Goal: Feedback & Contribution: Contribute content

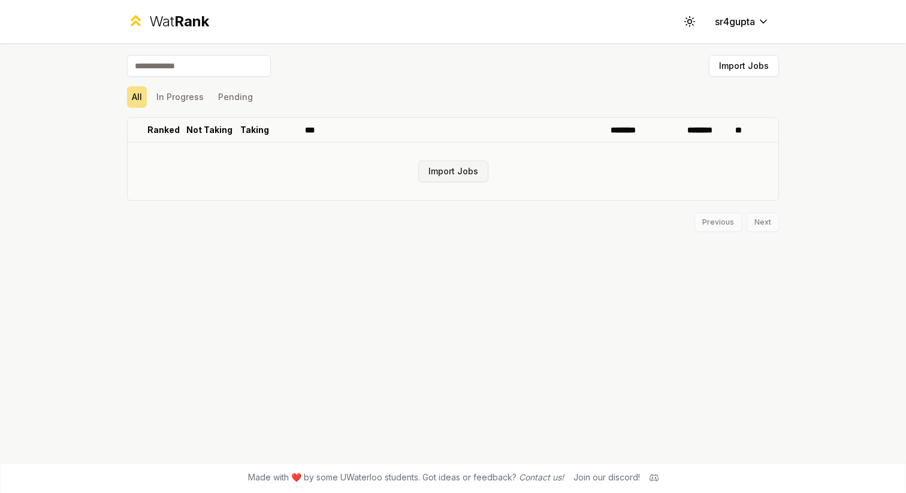
click at [467, 180] on button "Import Jobs" at bounding box center [453, 172] width 70 height 22
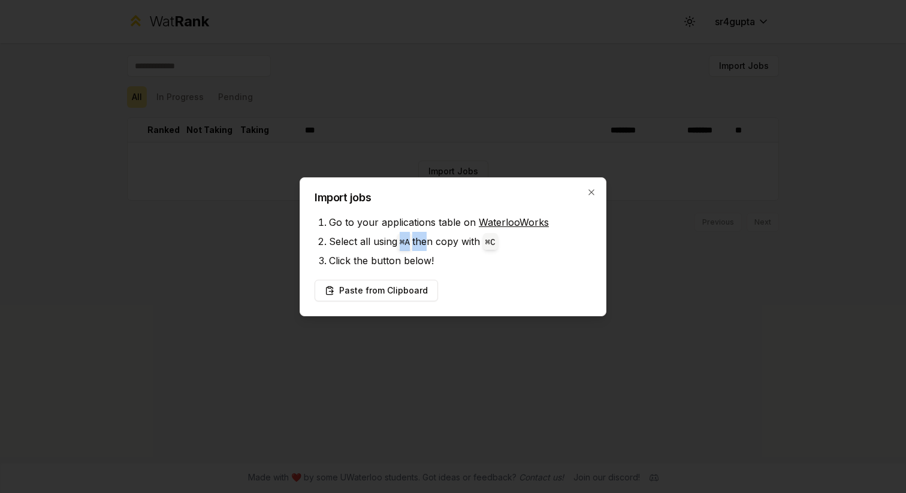
drag, startPoint x: 401, startPoint y: 240, endPoint x: 430, endPoint y: 241, distance: 28.2
click at [430, 241] on li "Select all using ⌘ A then copy with ⌘ C" at bounding box center [460, 241] width 262 height 19
click at [482, 243] on li "Select all using ⌘ A then copy with ⌘ C" at bounding box center [460, 241] width 262 height 19
click at [484, 250] on li "Select all using ⌘ A then copy with ⌘ C" at bounding box center [460, 241] width 262 height 19
click at [455, 253] on li "Click the button below!" at bounding box center [460, 260] width 262 height 19
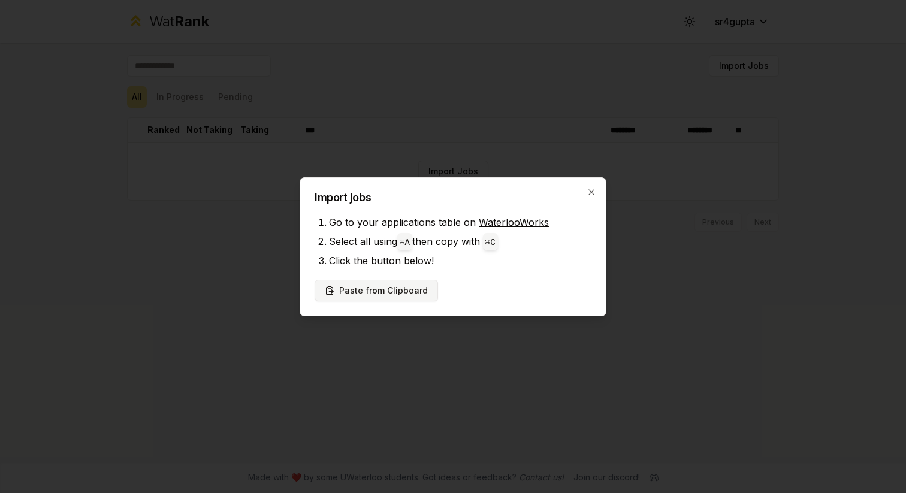
click at [372, 292] on button "Paste from Clipboard" at bounding box center [376, 291] width 123 height 22
click at [396, 289] on button "Paste from Clipboard" at bounding box center [376, 291] width 123 height 22
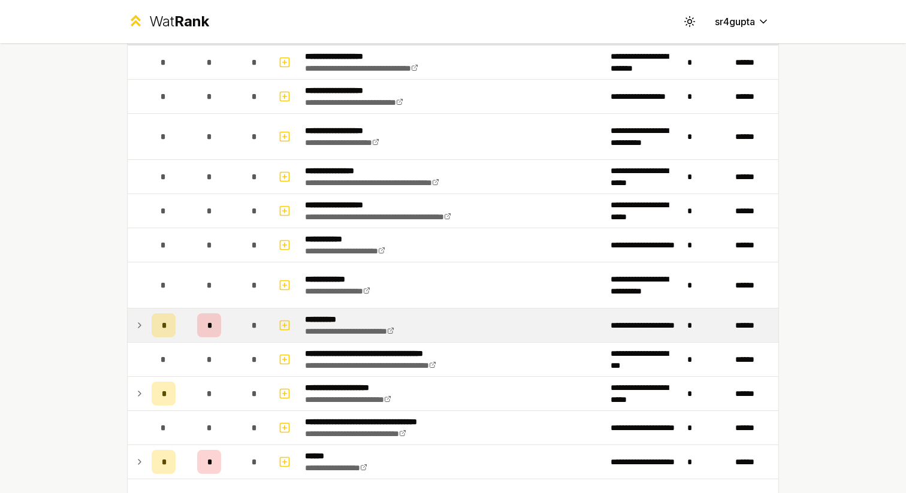
scroll to position [101, 0]
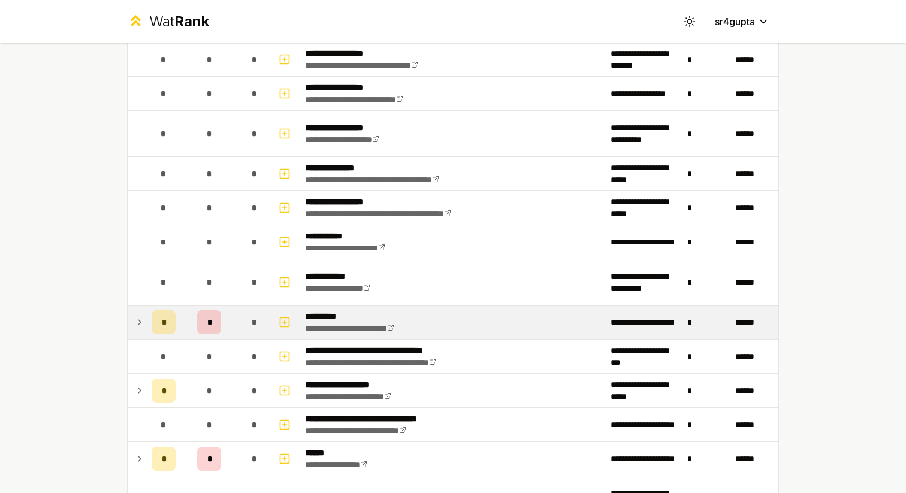
click at [158, 324] on div "*" at bounding box center [164, 322] width 24 height 24
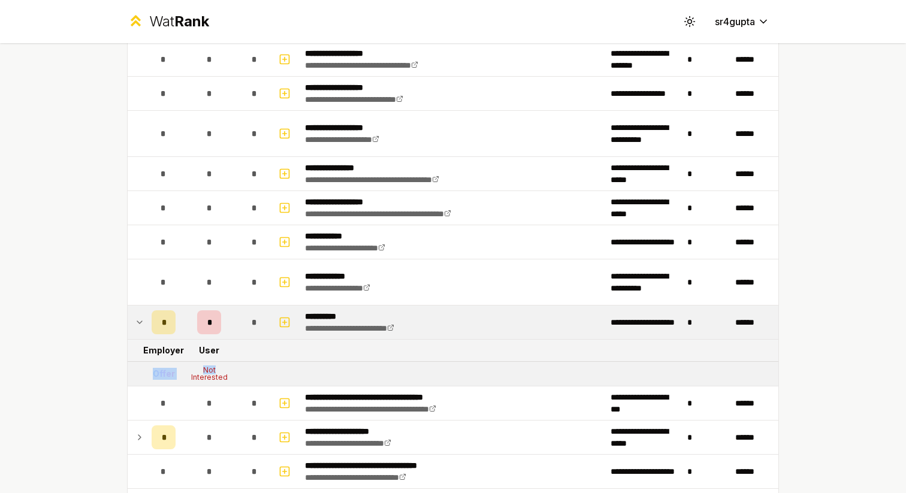
drag, startPoint x: 152, startPoint y: 372, endPoint x: 223, endPoint y: 372, distance: 71.3
click at [223, 372] on tr "Offer Not Interested" at bounding box center [453, 374] width 651 height 25
click at [223, 372] on div "Not Interested" at bounding box center [209, 374] width 48 height 14
click at [140, 321] on icon at bounding box center [140, 322] width 10 height 14
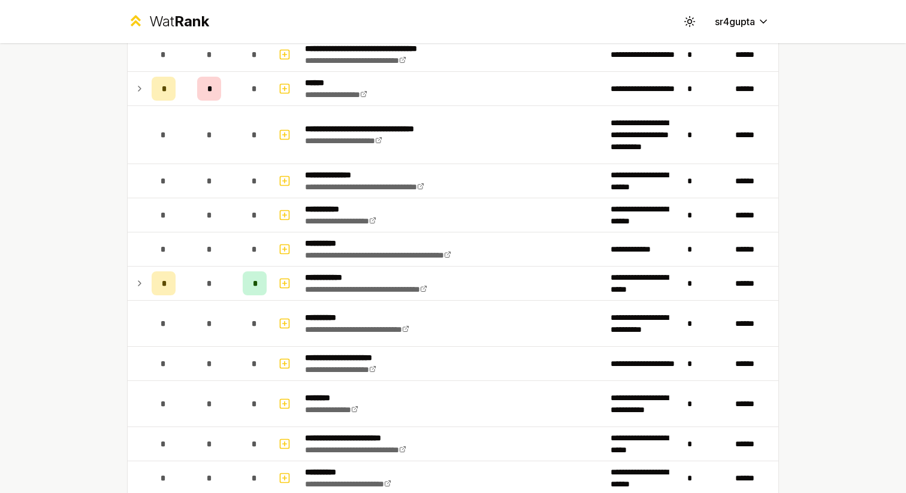
scroll to position [542, 0]
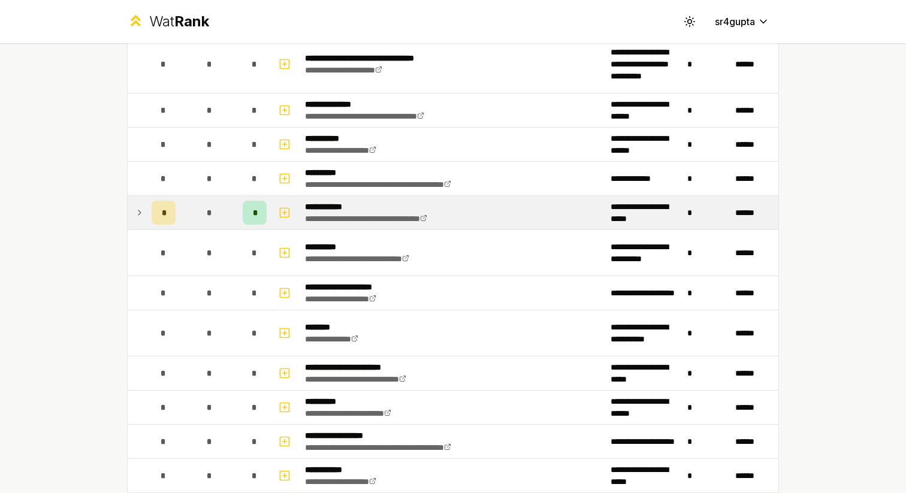
click at [252, 217] on div "*" at bounding box center [255, 213] width 24 height 24
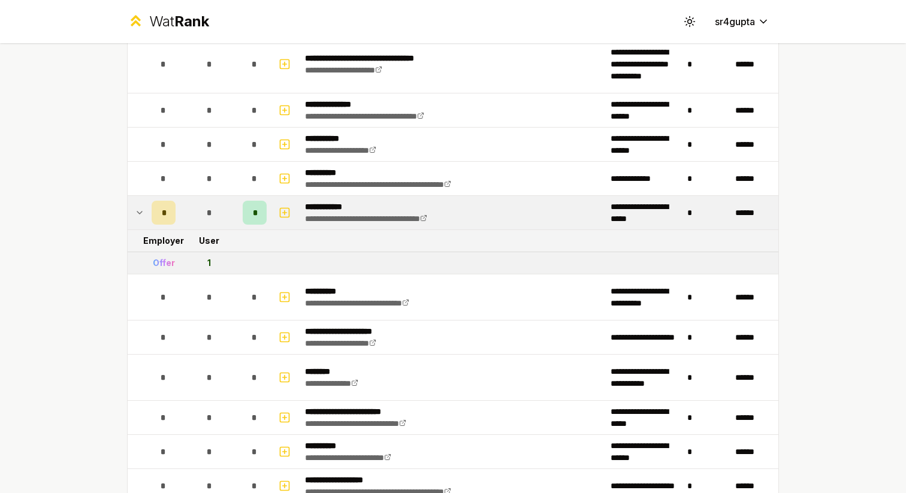
click at [252, 217] on div "*" at bounding box center [255, 213] width 24 height 24
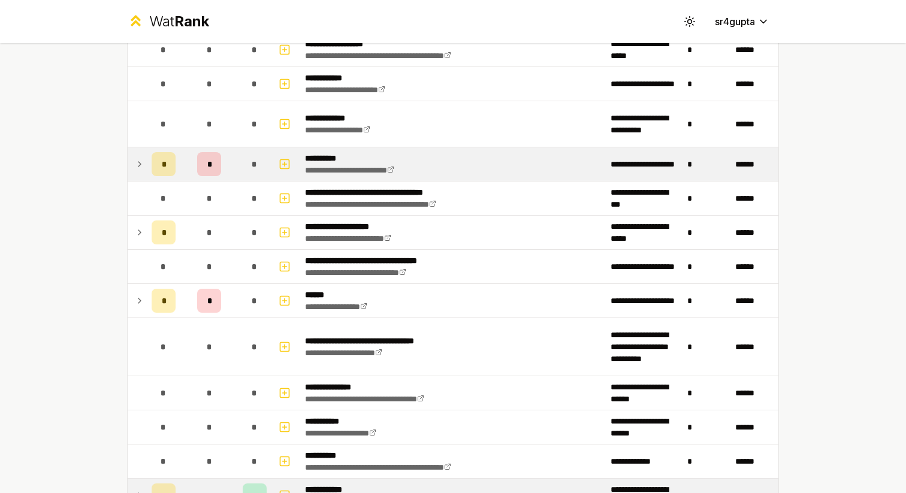
scroll to position [0, 0]
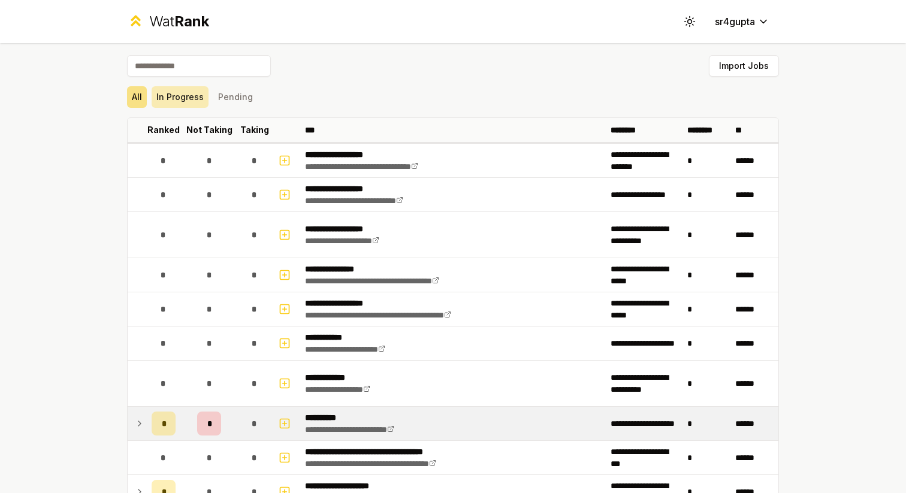
click at [181, 101] on button "In Progress" at bounding box center [180, 97] width 57 height 22
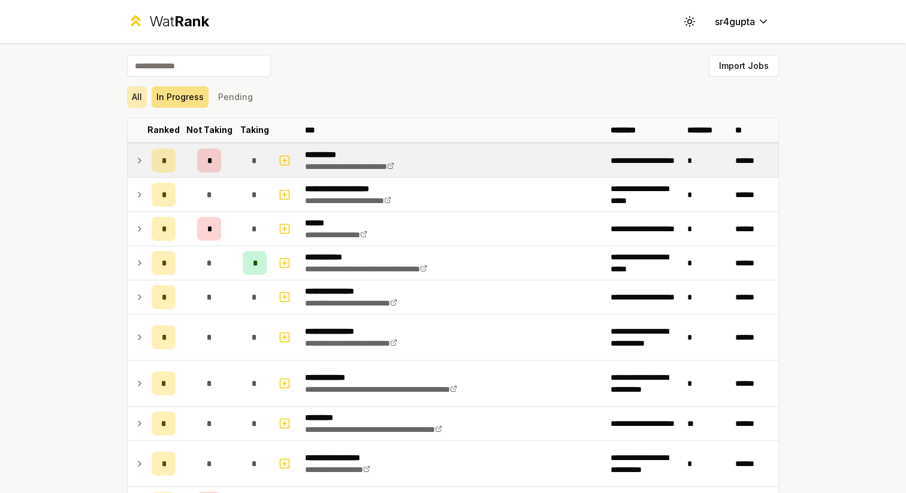
click at [132, 95] on button "All" at bounding box center [137, 97] width 20 height 22
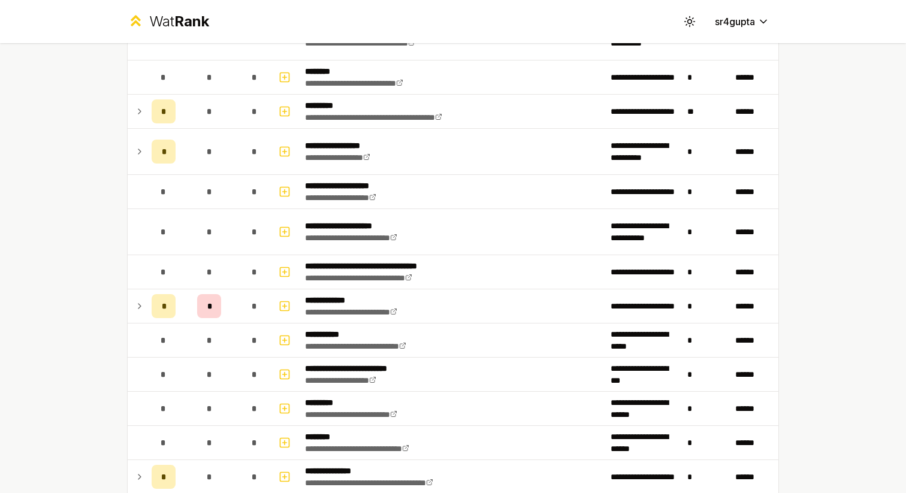
scroll to position [1420, 0]
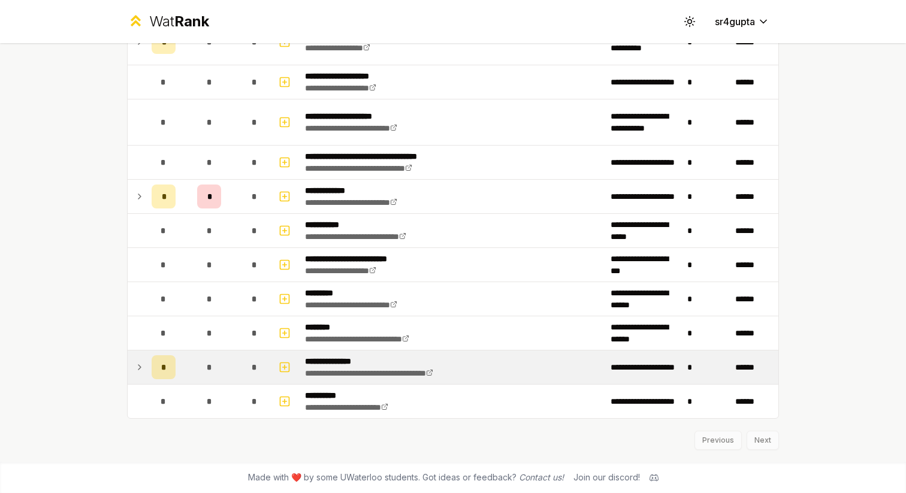
click at [159, 365] on div "*" at bounding box center [164, 367] width 24 height 24
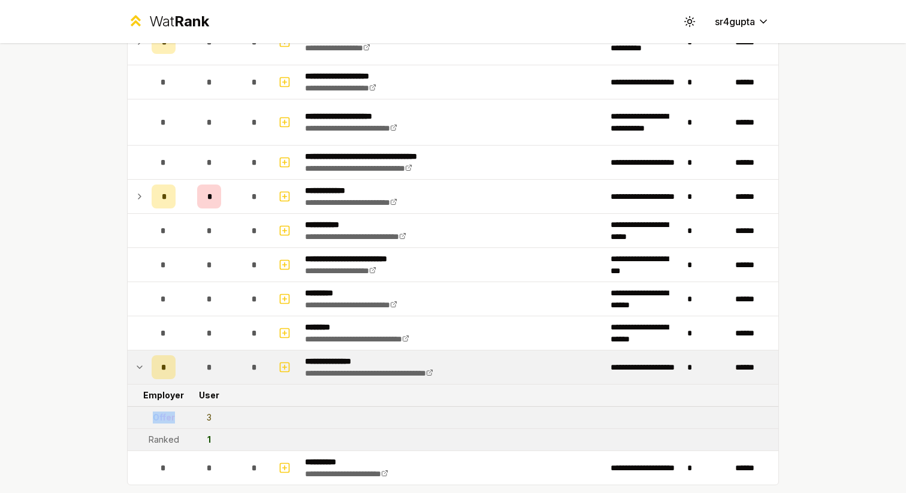
drag, startPoint x: 175, startPoint y: 419, endPoint x: 146, endPoint y: 420, distance: 28.8
click at [146, 419] on tr "Offer 3" at bounding box center [453, 418] width 651 height 22
click at [131, 412] on td at bounding box center [137, 418] width 19 height 22
drag, startPoint x: 153, startPoint y: 415, endPoint x: 189, endPoint y: 416, distance: 36.6
click at [189, 417] on tr "Offer 3" at bounding box center [453, 418] width 651 height 22
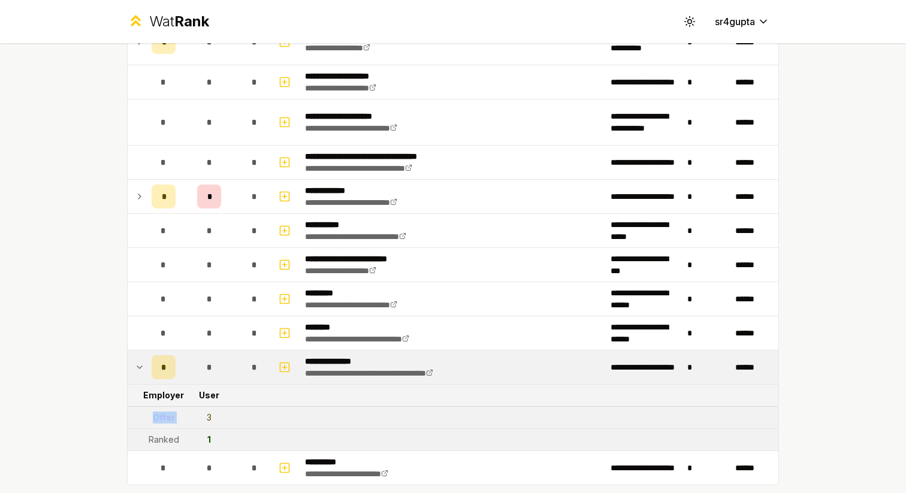
click at [189, 416] on td "3" at bounding box center [209, 418] width 58 height 22
drag, startPoint x: 206, startPoint y: 416, endPoint x: 228, endPoint y: 416, distance: 22.8
click at [228, 416] on td "3" at bounding box center [209, 418] width 58 height 22
click at [247, 415] on tr "Offer 3" at bounding box center [453, 418] width 651 height 22
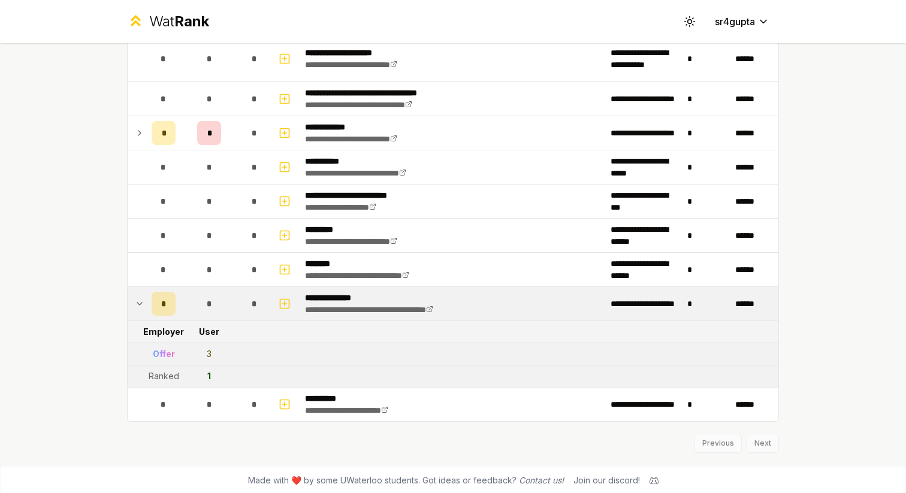
scroll to position [1486, 0]
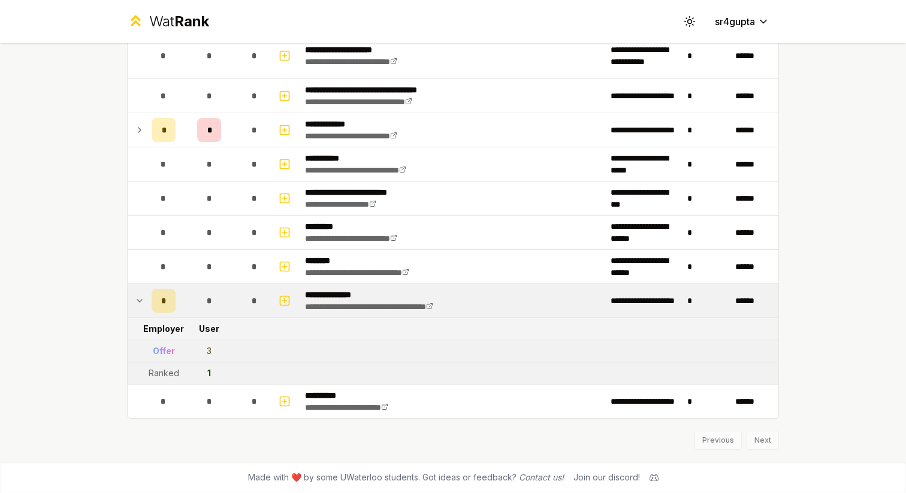
click at [140, 299] on icon at bounding box center [140, 301] width 10 height 14
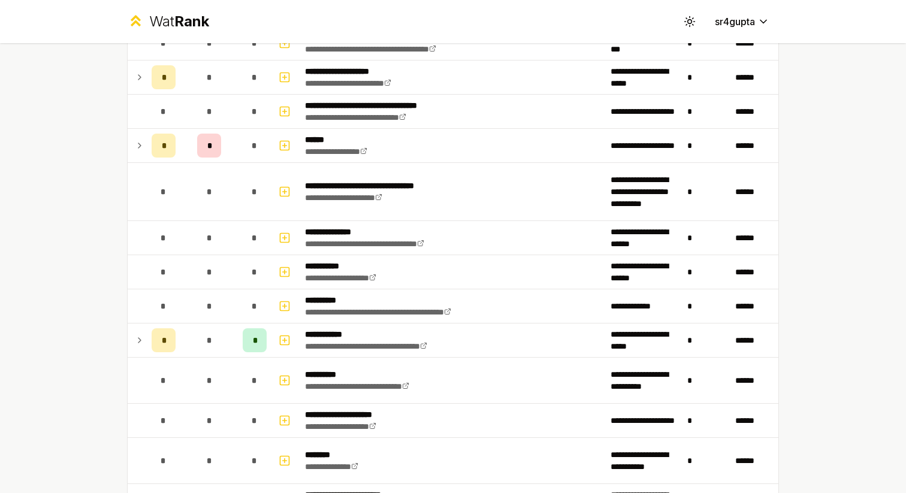
scroll to position [0, 0]
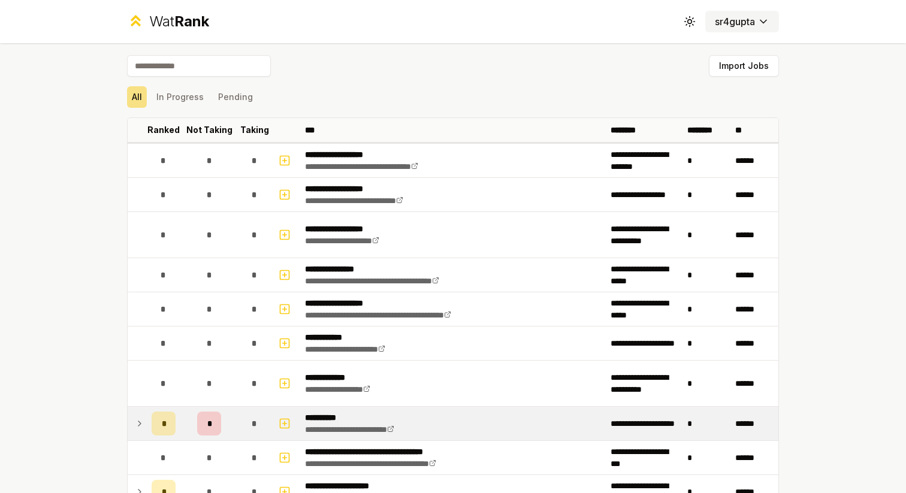
click at [760, 24] on html "**********" at bounding box center [453, 246] width 906 height 493
click at [190, 27] on span "Rank" at bounding box center [191, 21] width 35 height 17
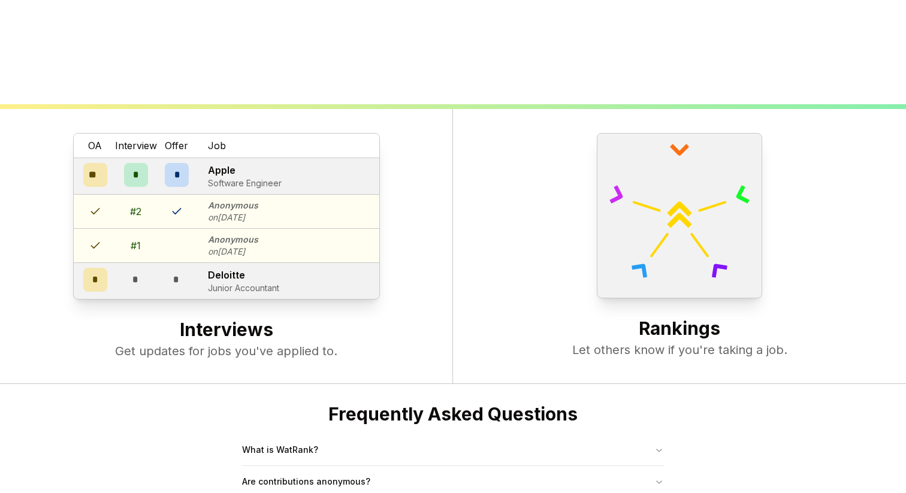
scroll to position [461, 0]
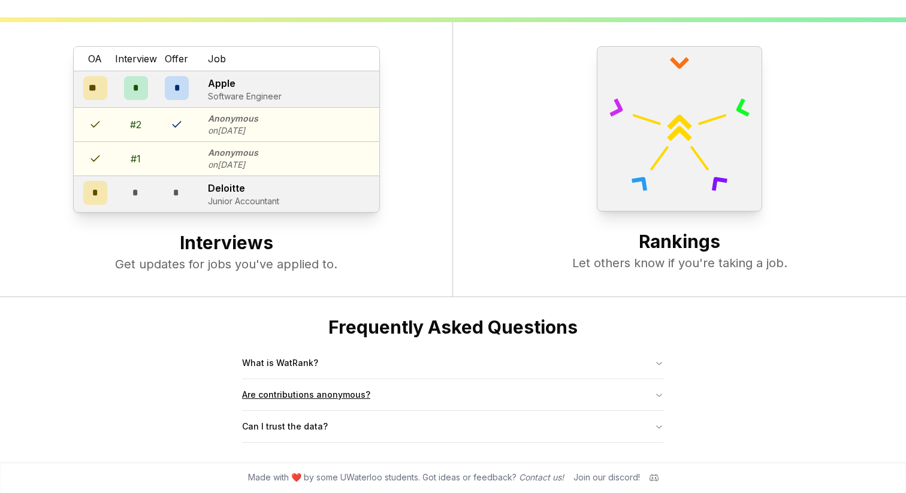
click at [270, 394] on button "Are contributions anonymous?" at bounding box center [453, 394] width 422 height 31
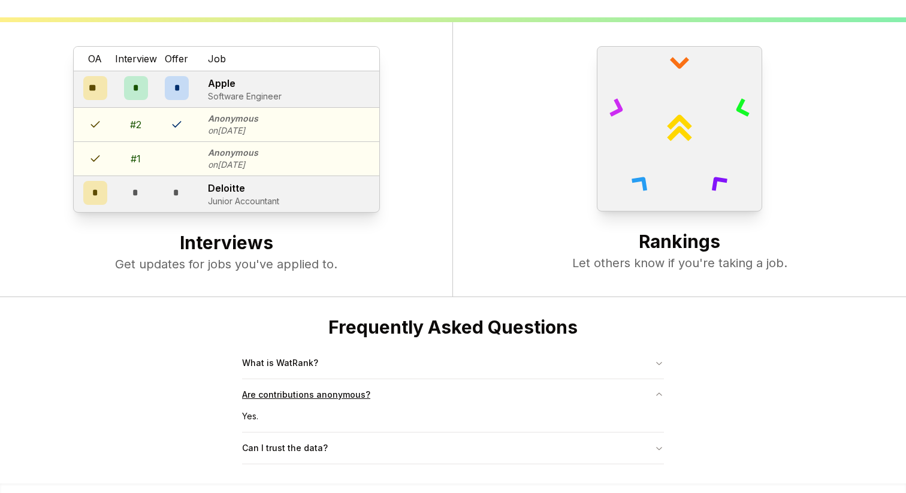
click at [307, 391] on button "Are contributions anonymous?" at bounding box center [453, 394] width 422 height 31
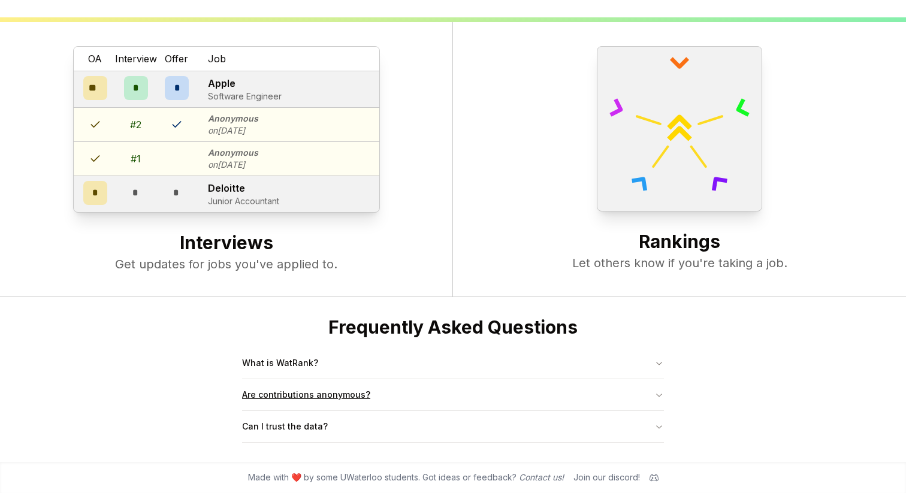
click at [307, 409] on button "Are contributions anonymous?" at bounding box center [453, 394] width 422 height 31
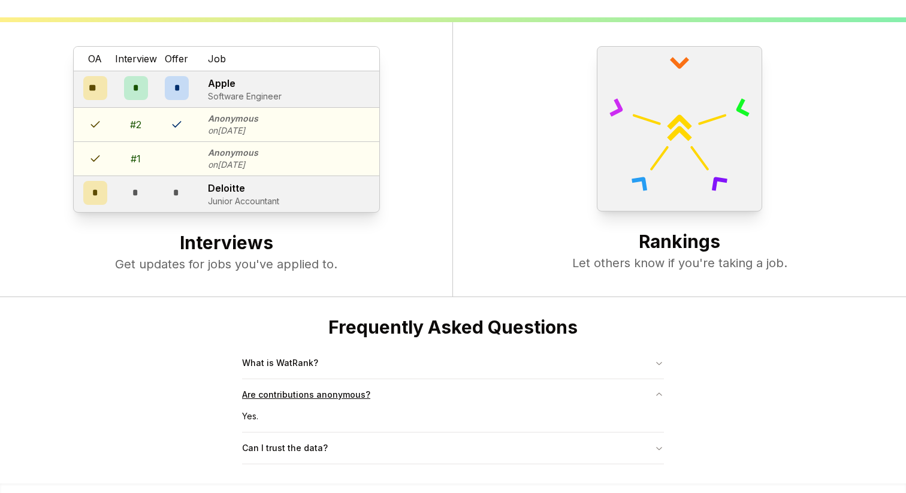
click at [307, 408] on button "Are contributions anonymous?" at bounding box center [453, 394] width 422 height 31
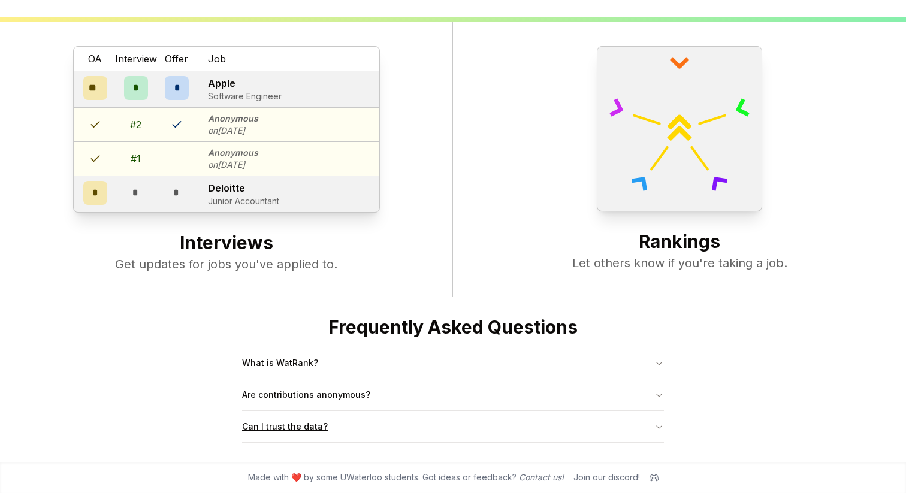
click at [307, 432] on button "Can I trust the data?" at bounding box center [453, 426] width 422 height 31
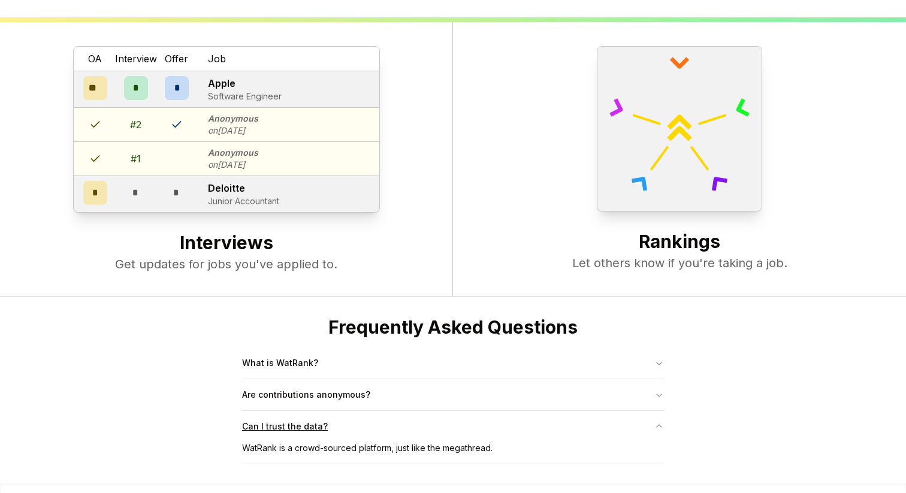
click at [307, 431] on button "Can I trust the data?" at bounding box center [453, 426] width 422 height 31
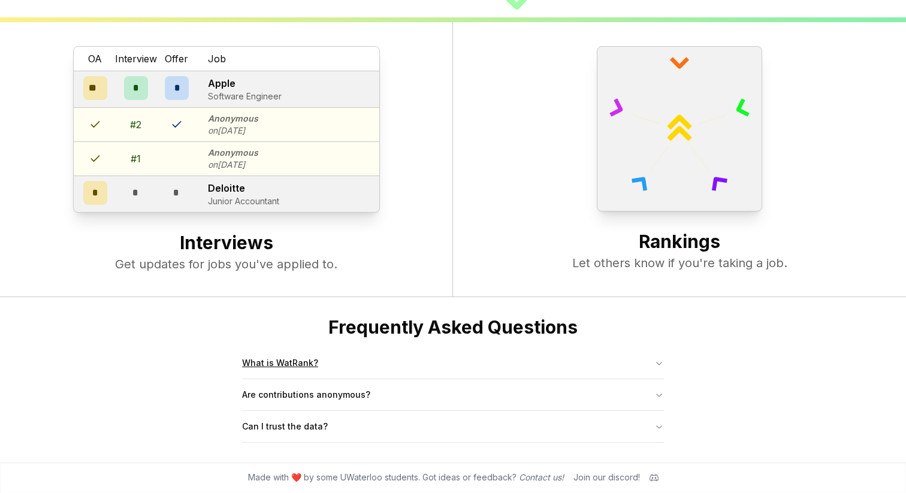
click at [339, 371] on button "What is WatRank?" at bounding box center [453, 363] width 422 height 31
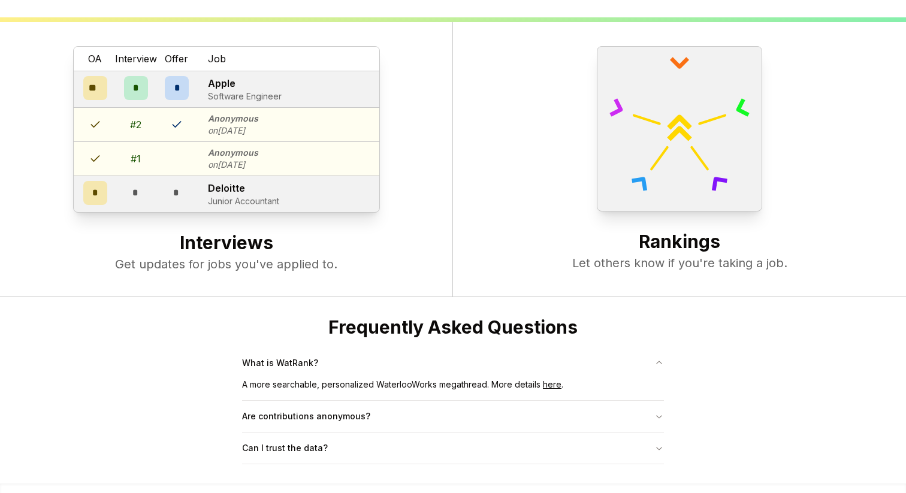
click at [547, 383] on link "here" at bounding box center [552, 384] width 19 height 10
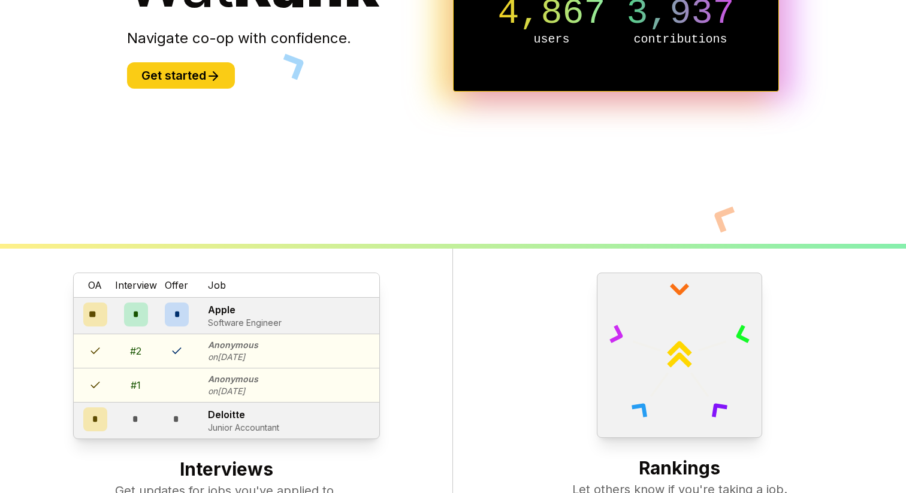
scroll to position [0, 0]
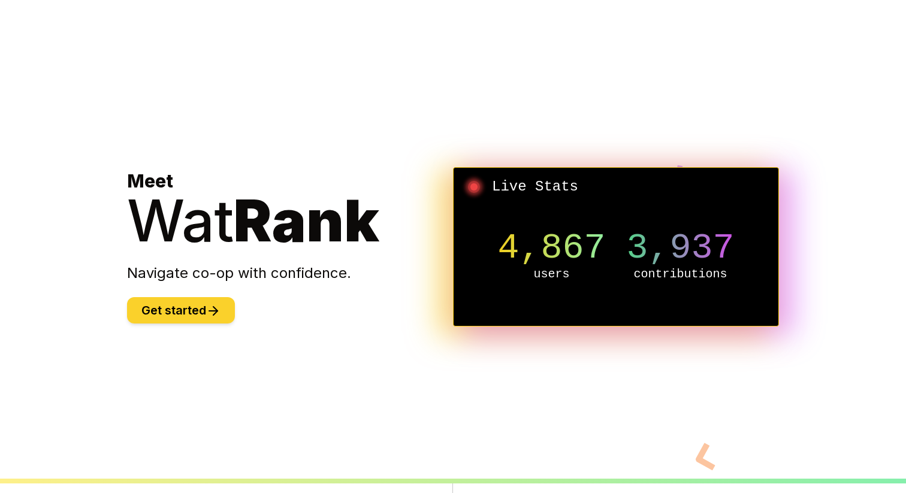
click at [212, 311] on icon at bounding box center [213, 311] width 8 height 0
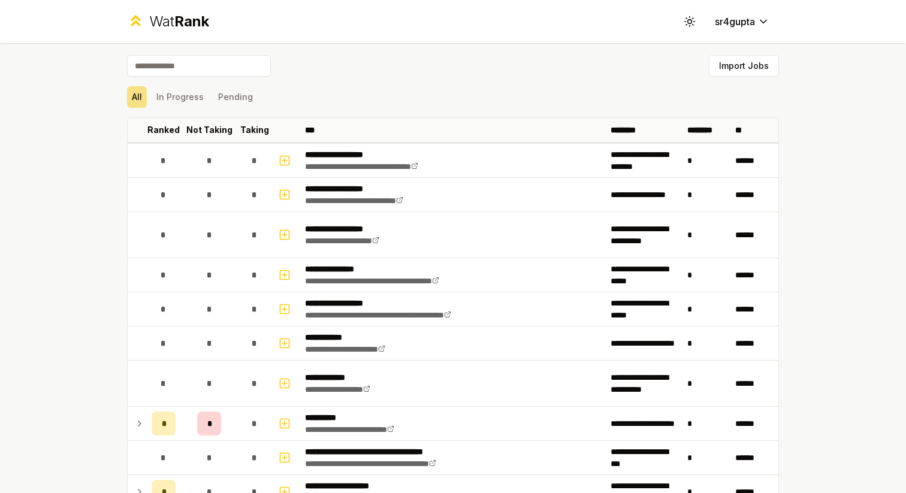
click at [502, 84] on div "All In Progress Pending" at bounding box center [453, 96] width 652 height 31
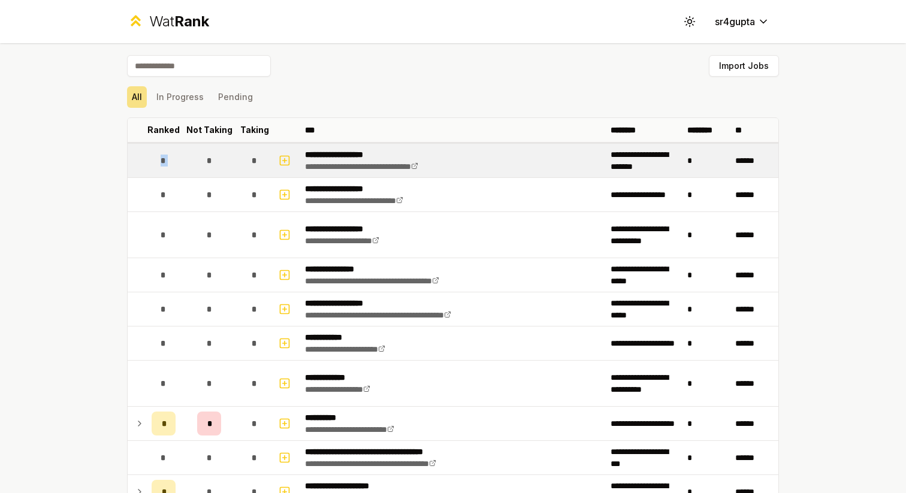
drag, startPoint x: 161, startPoint y: 165, endPoint x: 180, endPoint y: 165, distance: 19.2
click at [180, 165] on tr "**********" at bounding box center [453, 160] width 651 height 35
click at [180, 165] on td "*" at bounding box center [209, 161] width 58 height 34
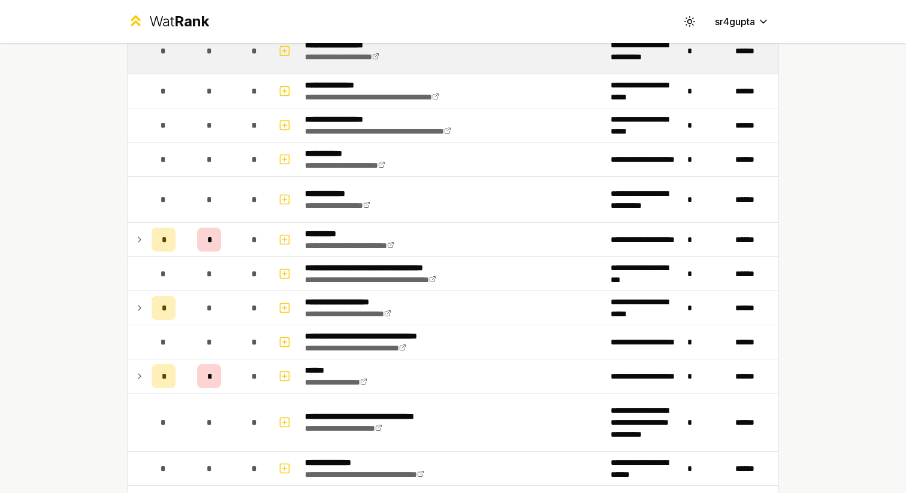
scroll to position [215, 0]
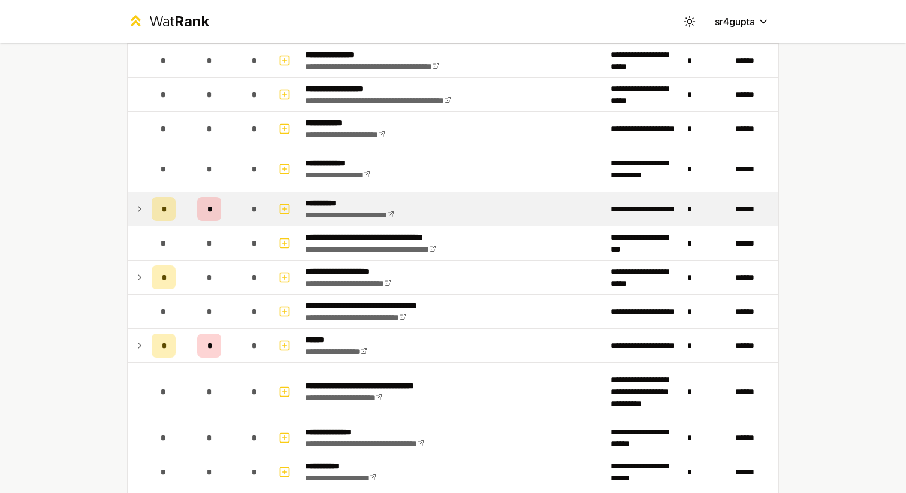
click at [169, 212] on div "*" at bounding box center [164, 209] width 24 height 24
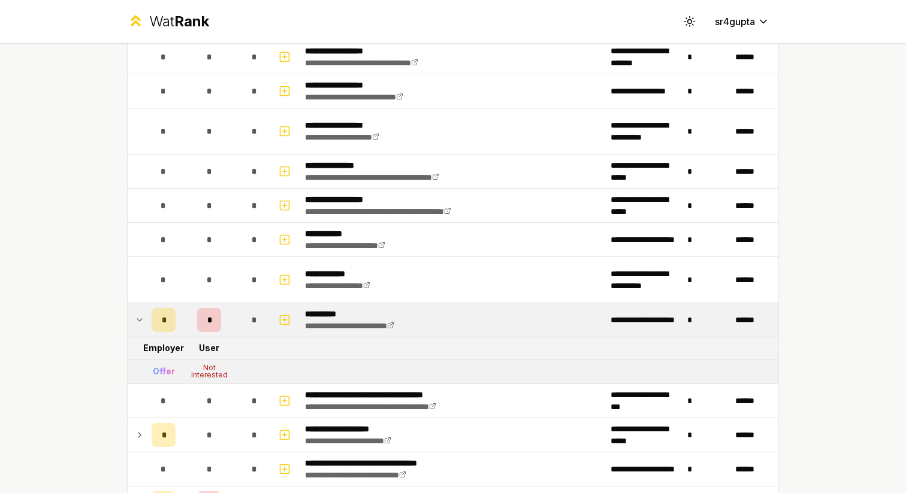
scroll to position [17, 0]
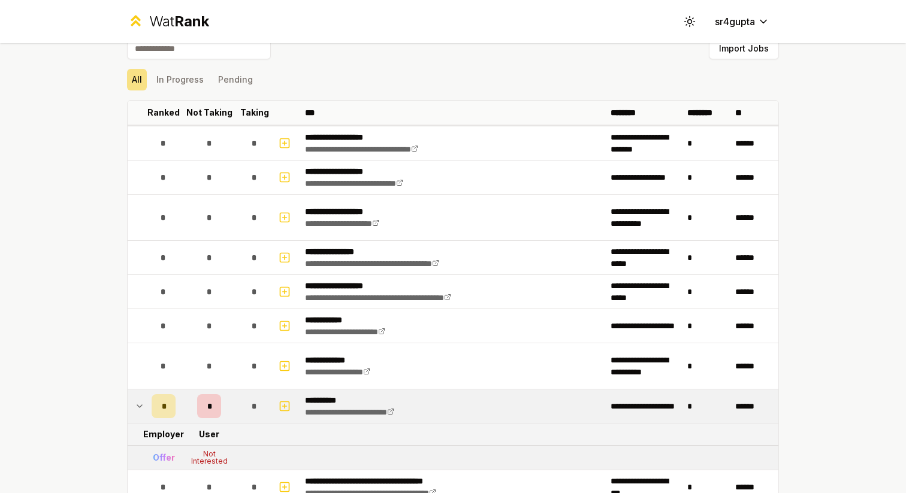
click at [180, 404] on td "*" at bounding box center [164, 406] width 34 height 34
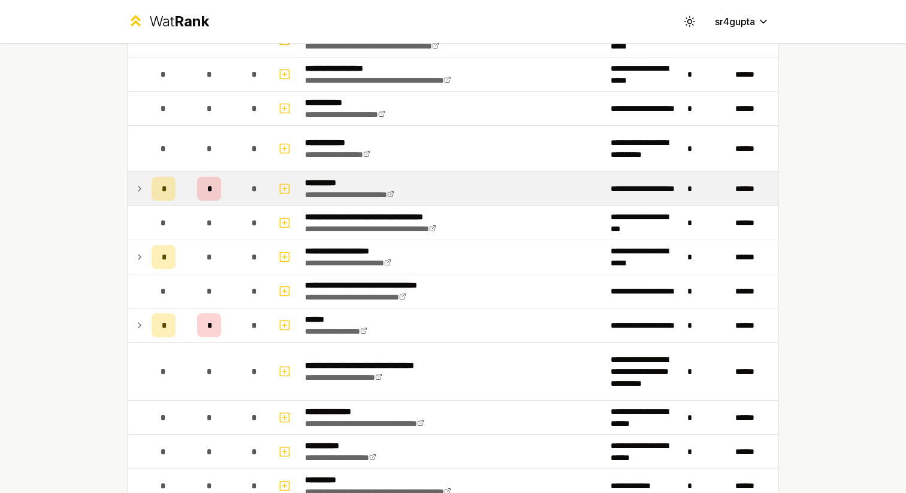
scroll to position [240, 0]
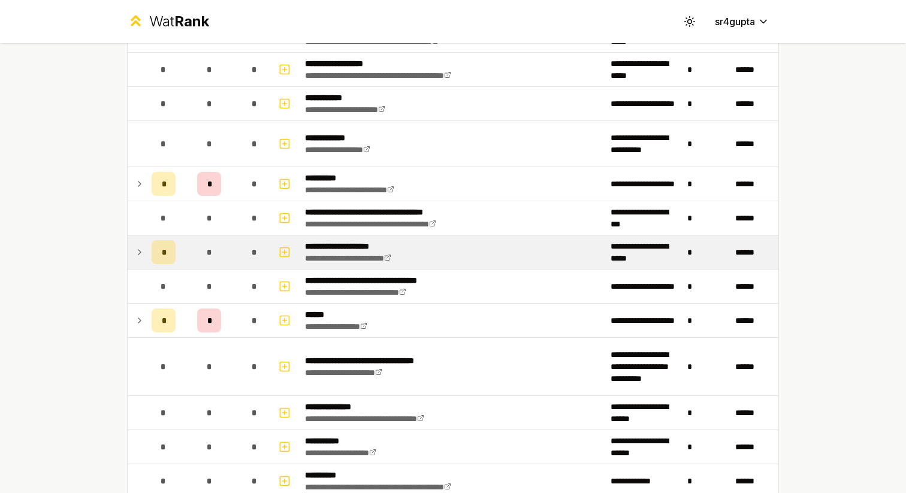
click at [188, 259] on td "*" at bounding box center [209, 252] width 58 height 34
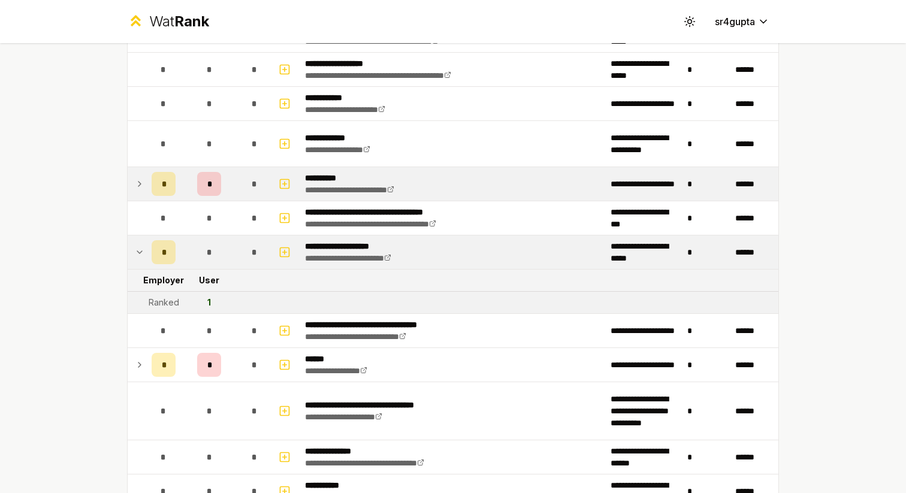
click at [150, 194] on td "*" at bounding box center [164, 184] width 34 height 34
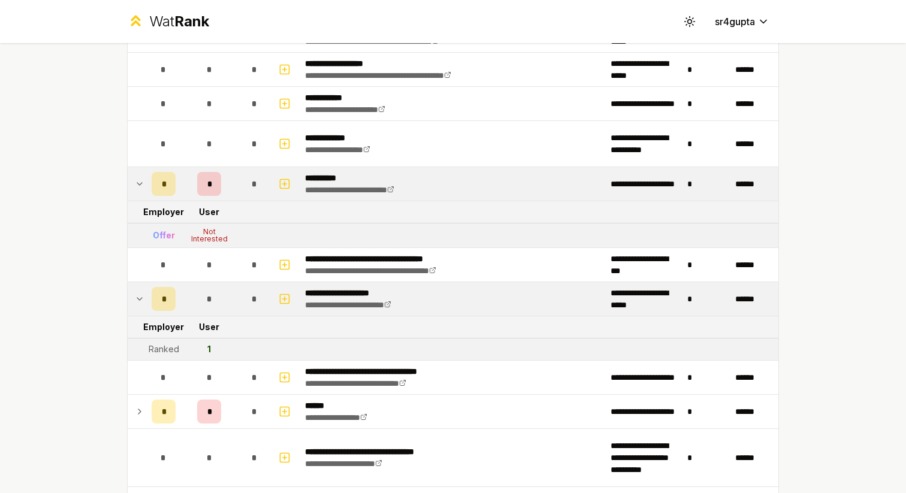
click at [150, 194] on td "*" at bounding box center [164, 184] width 34 height 34
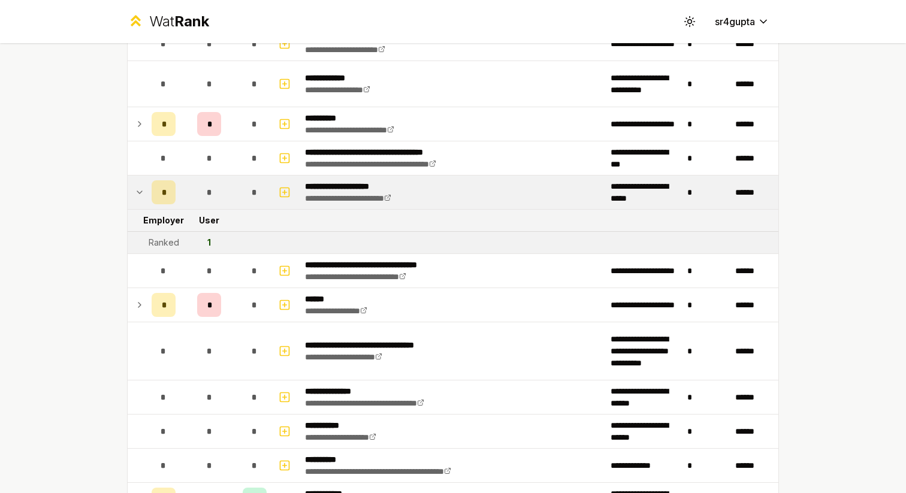
scroll to position [309, 0]
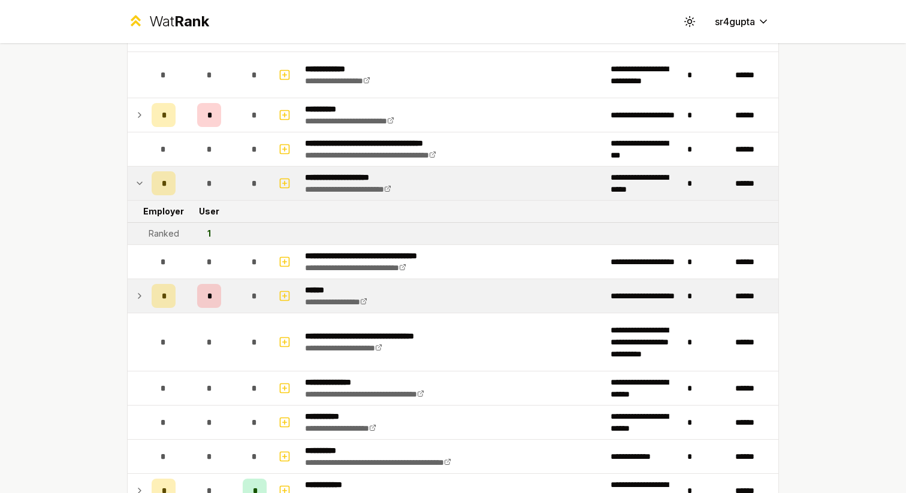
click at [145, 298] on td at bounding box center [137, 296] width 19 height 34
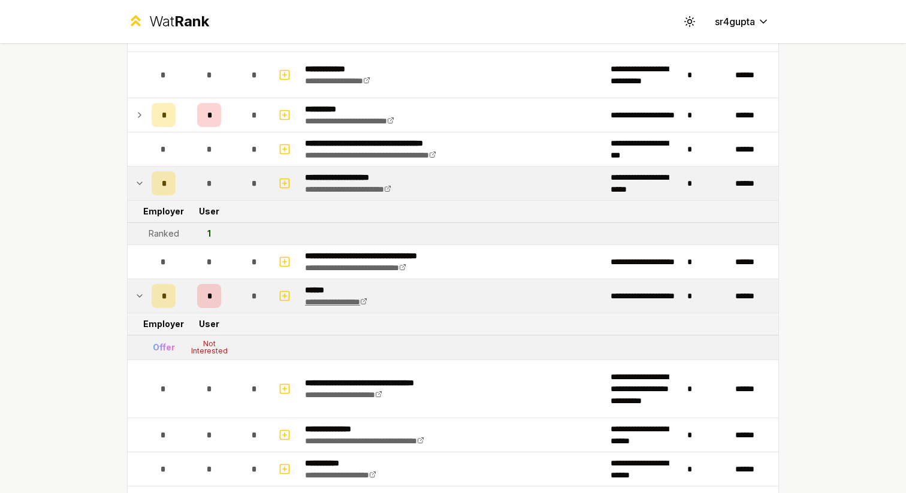
click at [367, 301] on icon at bounding box center [363, 301] width 7 height 7
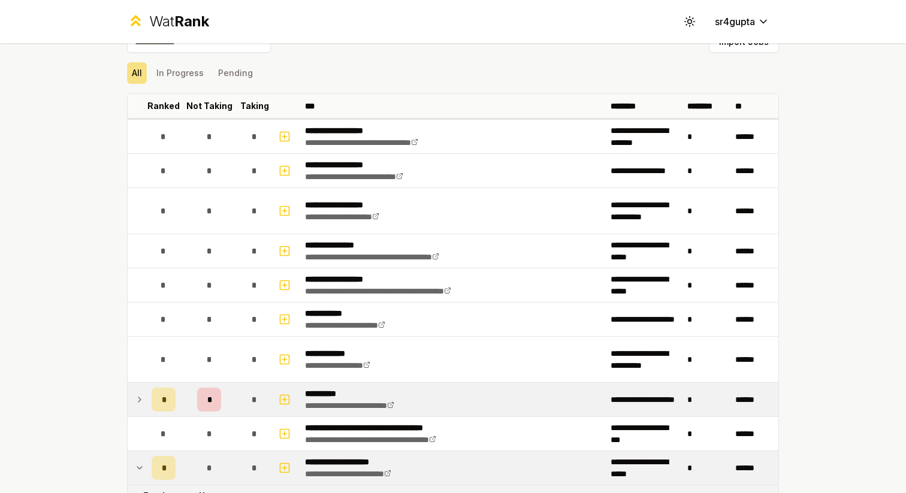
scroll to position [0, 0]
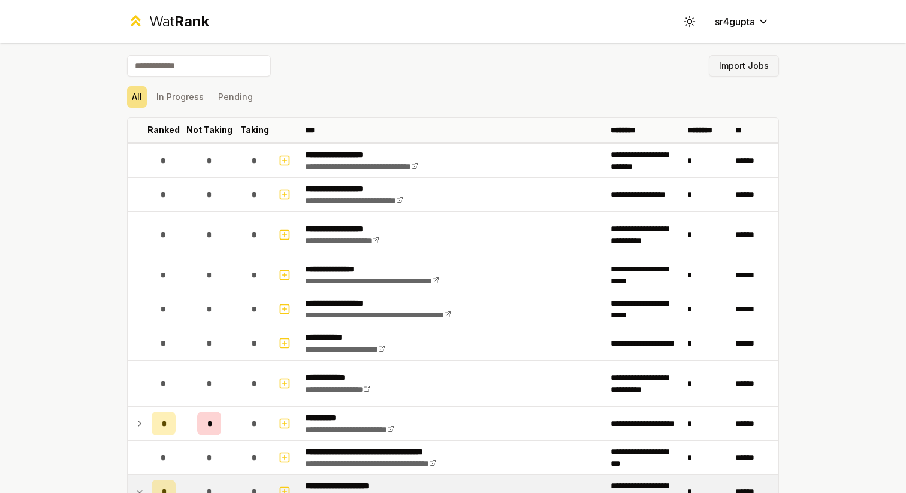
click at [744, 74] on button "Import Jobs" at bounding box center [744, 66] width 70 height 22
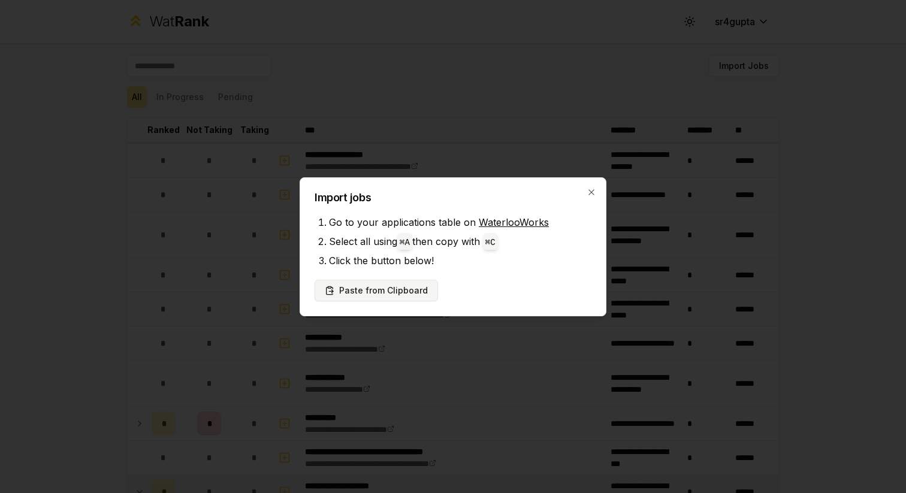
click at [409, 283] on button "Paste from Clipboard" at bounding box center [376, 291] width 123 height 22
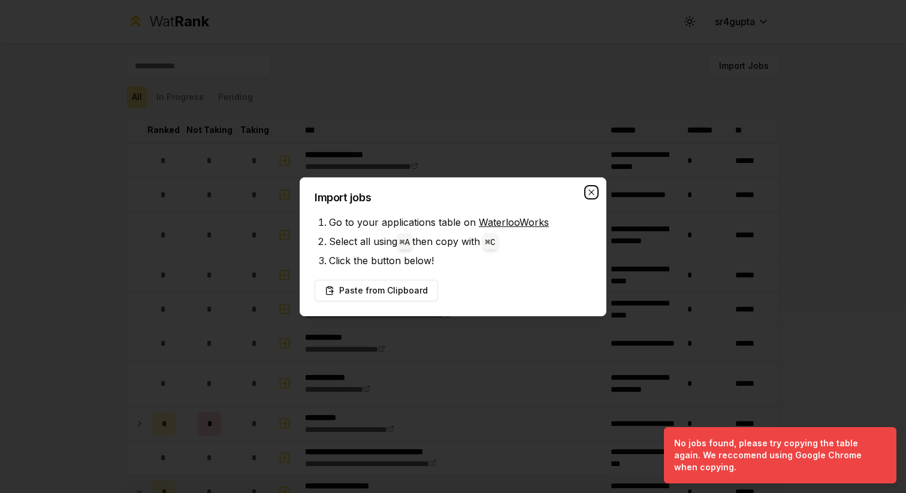
click at [592, 192] on icon "button" at bounding box center [592, 193] width 10 height 10
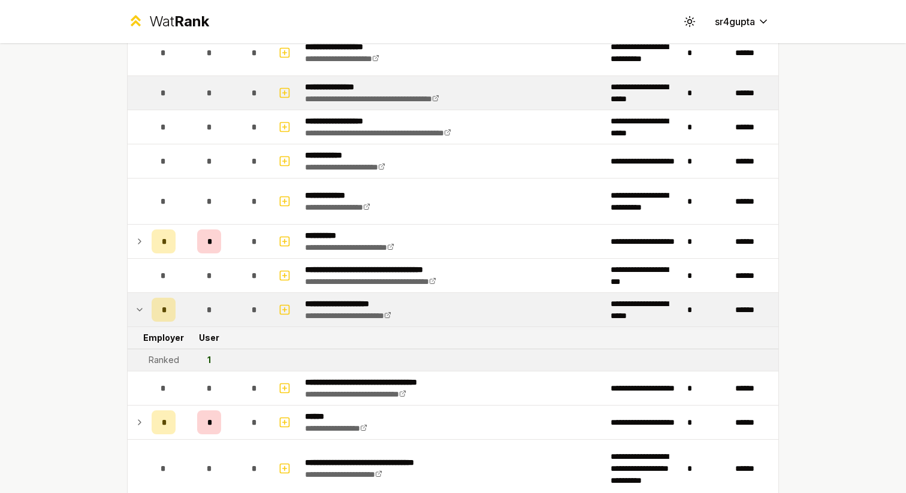
scroll to position [186, 0]
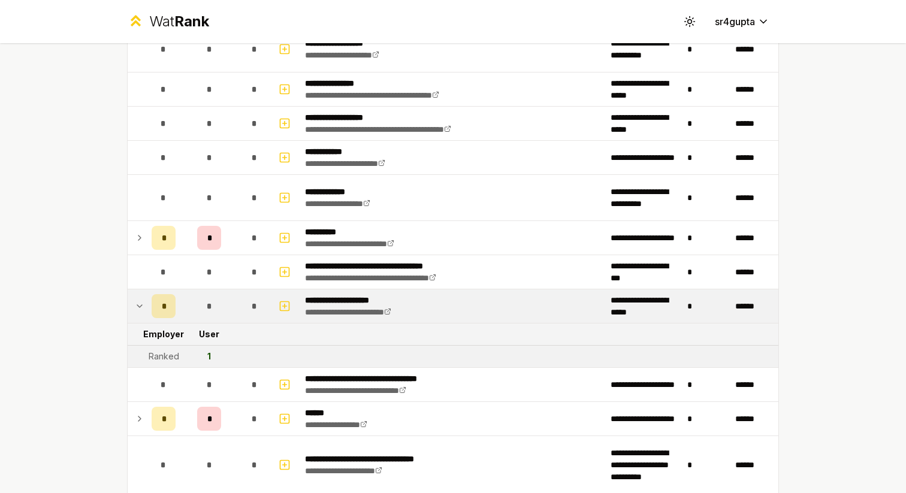
click at [138, 303] on icon at bounding box center [140, 306] width 10 height 14
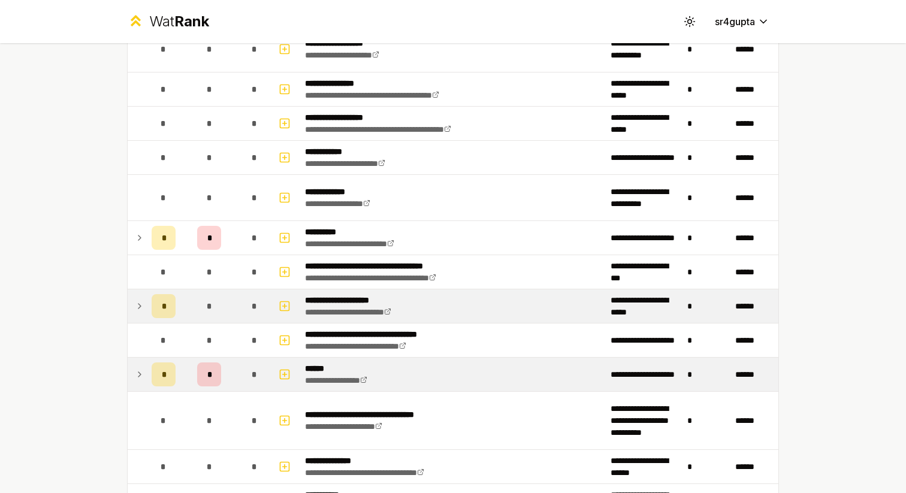
click at [139, 367] on td at bounding box center [137, 375] width 19 height 34
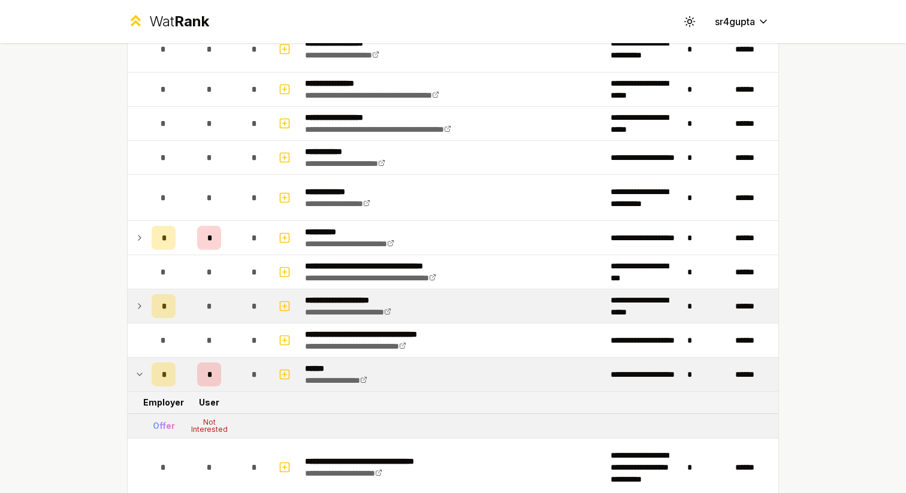
click at [139, 367] on td at bounding box center [137, 375] width 19 height 34
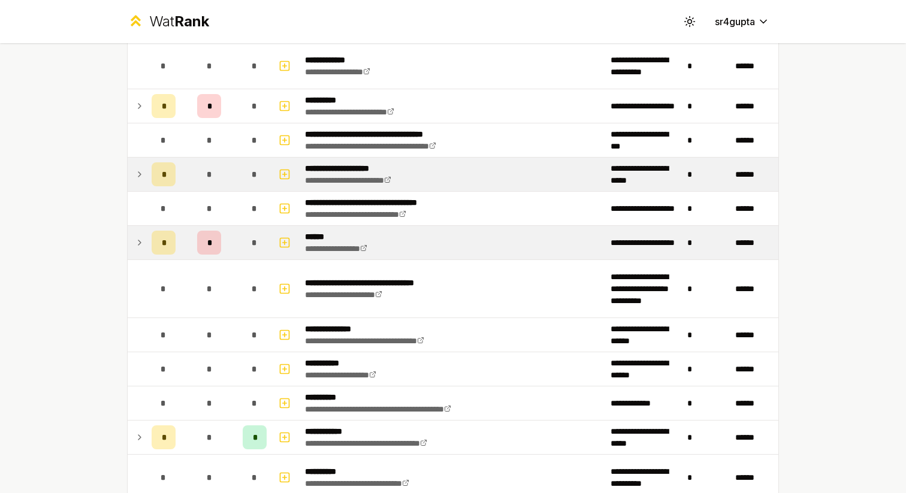
scroll to position [402, 0]
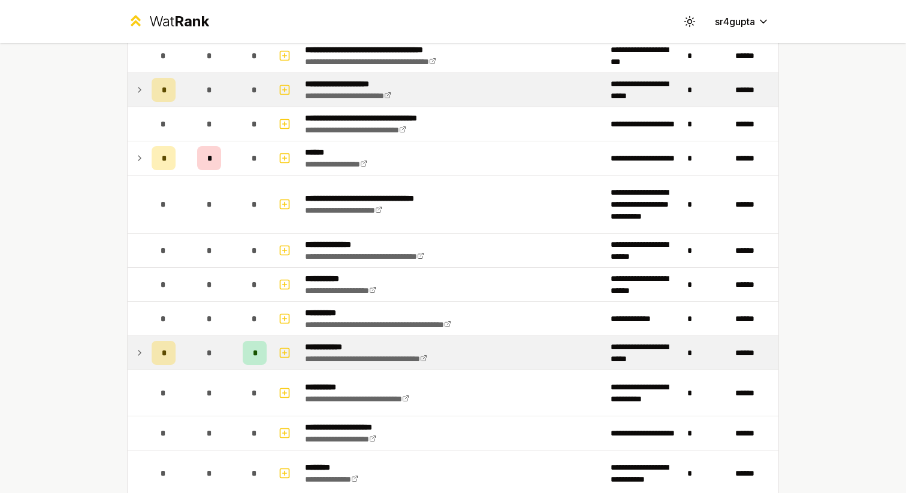
click at [147, 350] on td "*" at bounding box center [164, 353] width 34 height 34
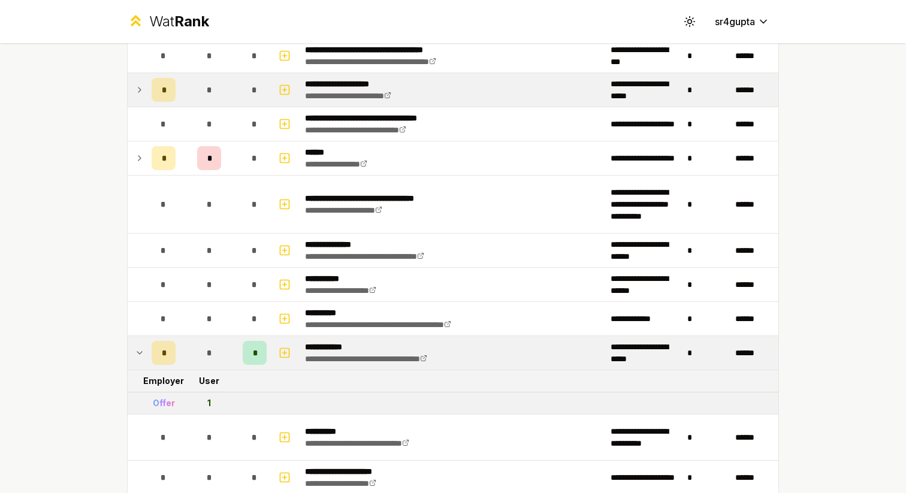
click at [259, 352] on div "*" at bounding box center [255, 353] width 24 height 24
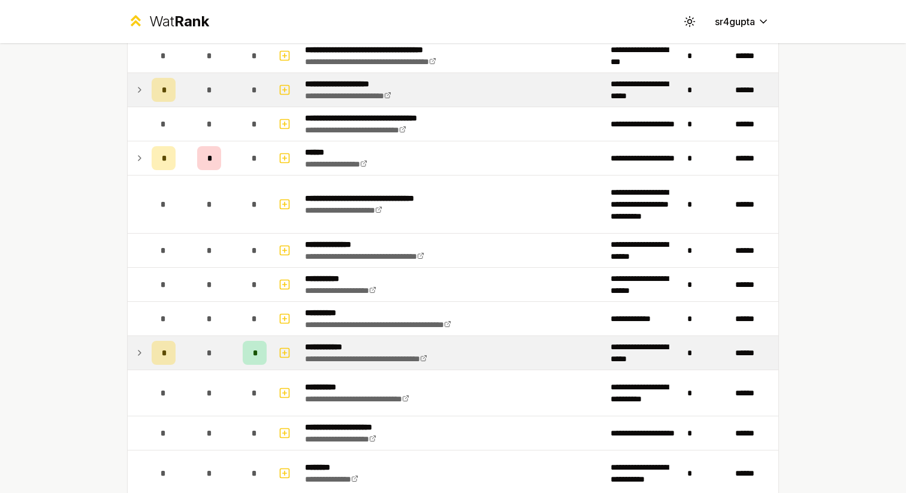
click at [259, 352] on div "*" at bounding box center [255, 353] width 24 height 24
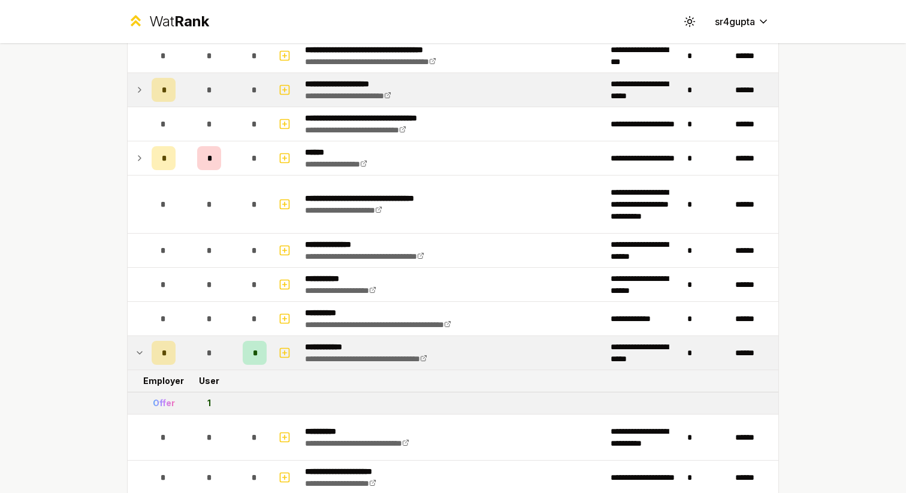
click at [215, 353] on div "*" at bounding box center [209, 353] width 24 height 24
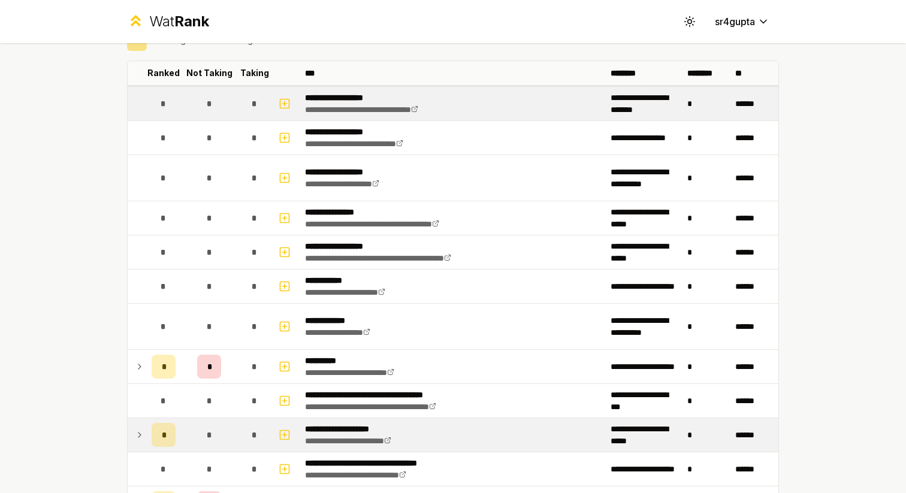
scroll to position [0, 0]
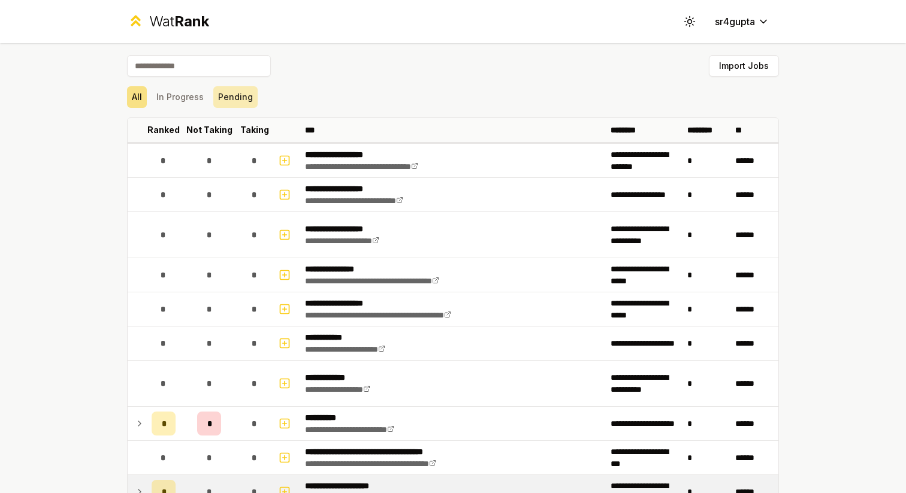
click at [235, 86] on button "Pending" at bounding box center [235, 97] width 44 height 22
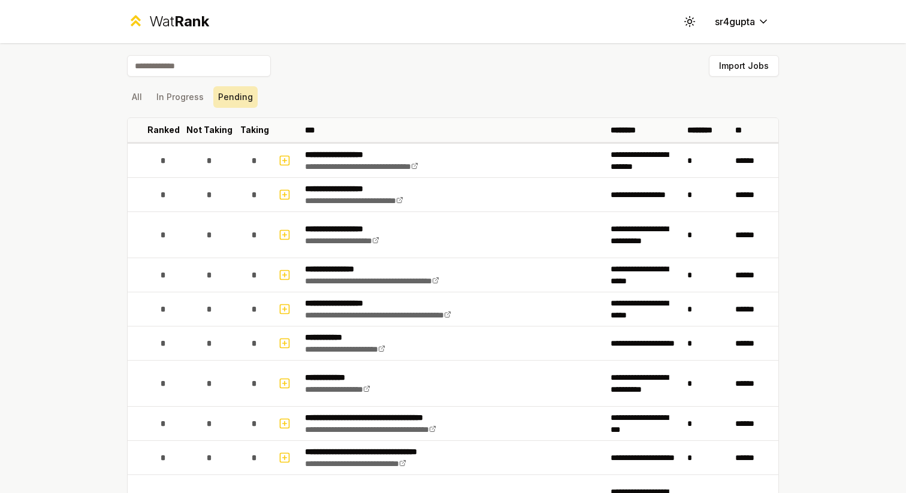
click at [235, 88] on button "Pending" at bounding box center [235, 97] width 44 height 22
click at [140, 100] on button "All" at bounding box center [137, 97] width 20 height 22
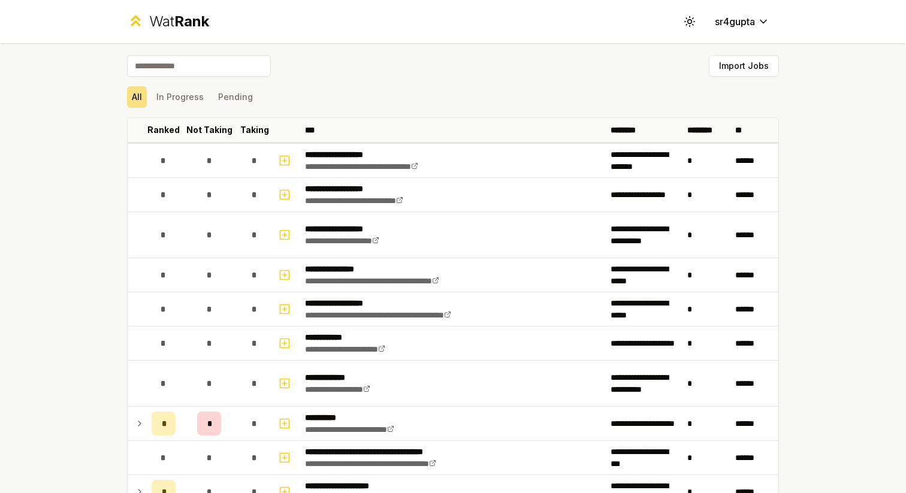
click at [187, 64] on input at bounding box center [199, 66] width 144 height 22
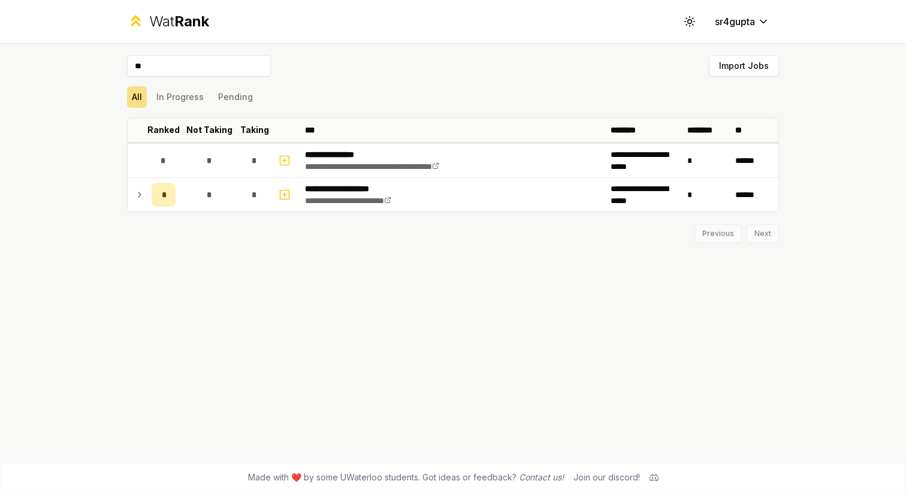
type input "*"
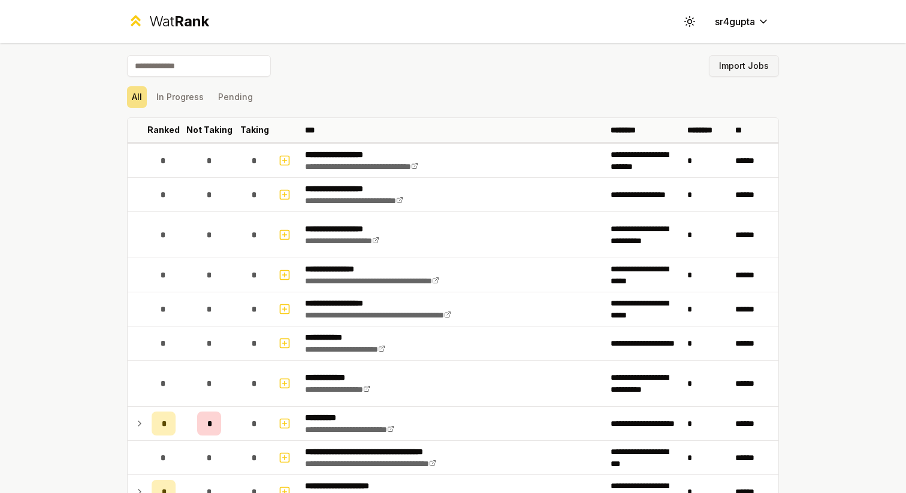
click at [729, 64] on button "Import Jobs" at bounding box center [744, 66] width 70 height 22
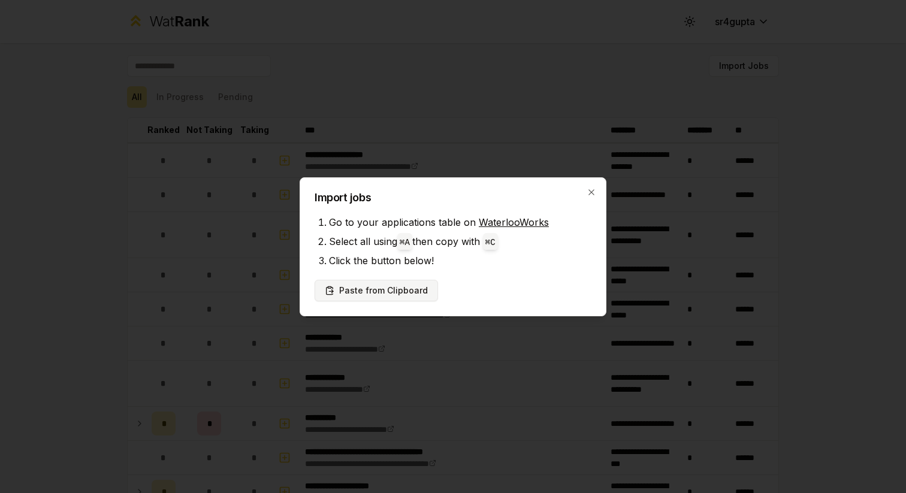
click at [388, 297] on button "Paste from Clipboard" at bounding box center [376, 291] width 123 height 22
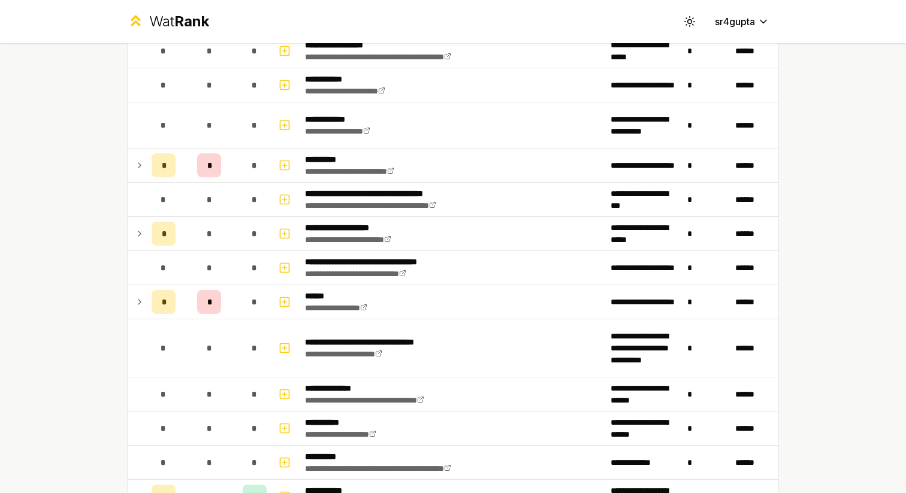
scroll to position [267, 0]
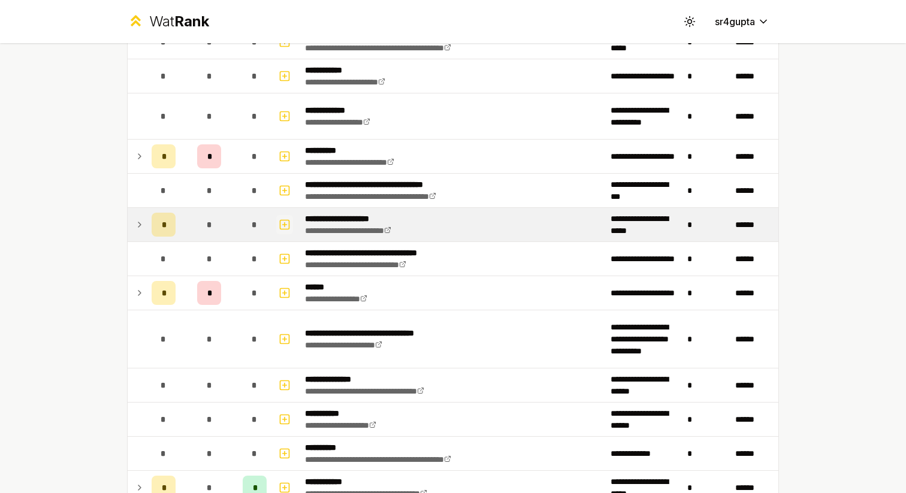
click at [285, 225] on icon "button" at bounding box center [285, 224] width 0 height 4
select select
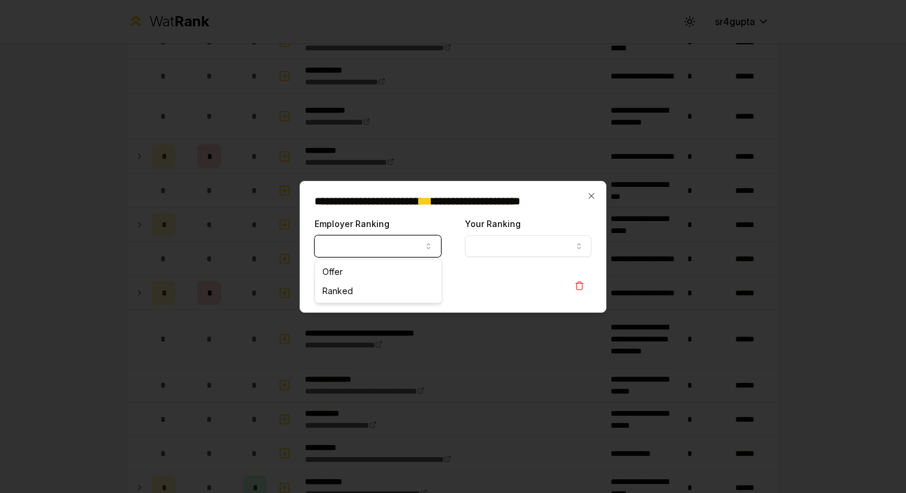
click at [366, 246] on button "Employer Ranking" at bounding box center [378, 246] width 126 height 22
select select "*****"
click at [414, 246] on button "Offer" at bounding box center [378, 246] width 126 height 22
click at [412, 246] on button "Offer" at bounding box center [378, 246] width 126 height 22
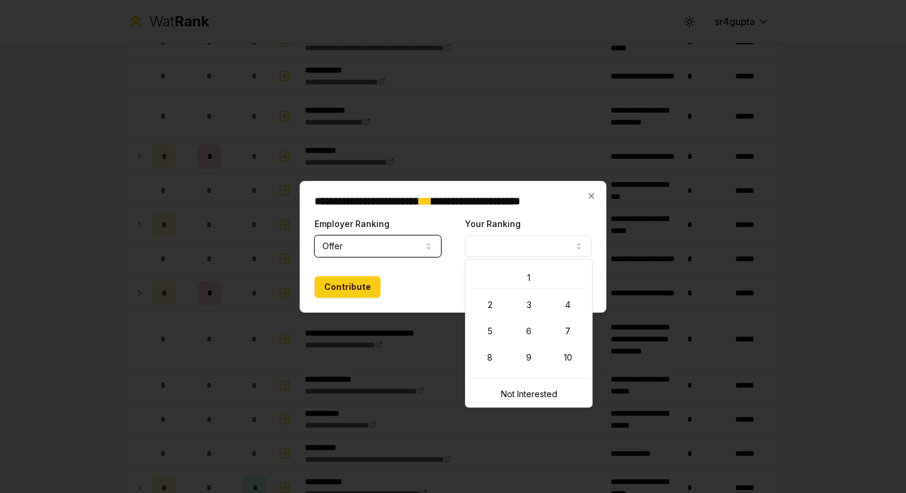
click at [512, 249] on button "Your Ranking" at bounding box center [528, 246] width 126 height 22
select select "*"
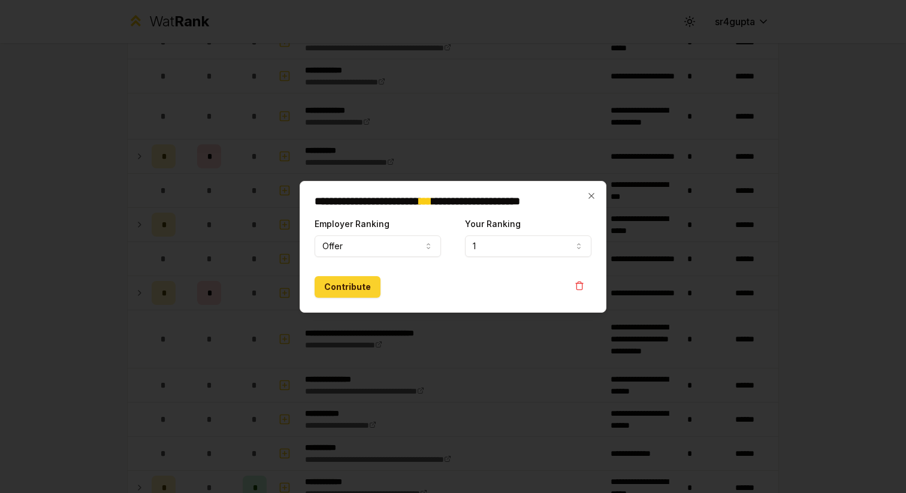
click at [367, 281] on button "Contribute" at bounding box center [348, 287] width 66 height 22
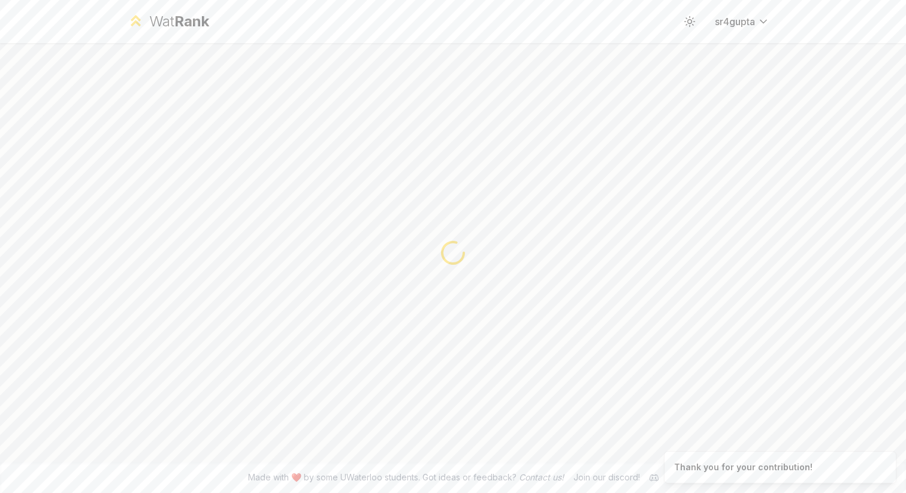
scroll to position [0, 0]
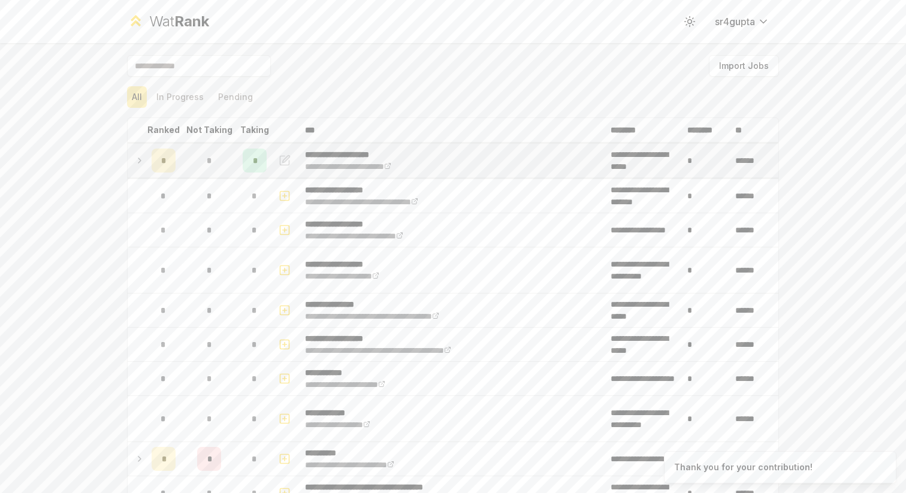
click at [150, 163] on td "*" at bounding box center [164, 161] width 34 height 34
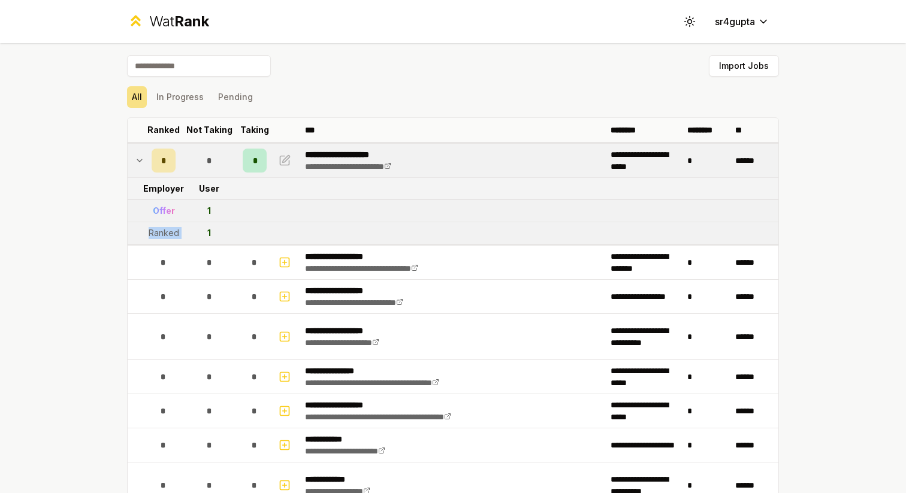
drag, startPoint x: 182, startPoint y: 237, endPoint x: 129, endPoint y: 235, distance: 53.4
click at [129, 235] on tr "Ranked 1" at bounding box center [453, 233] width 651 height 22
click at [153, 235] on div "Ranked" at bounding box center [164, 233] width 31 height 12
drag, startPoint x: 153, startPoint y: 209, endPoint x: 229, endPoint y: 218, distance: 76.0
click at [229, 218] on tr "Offer 1" at bounding box center [453, 211] width 651 height 22
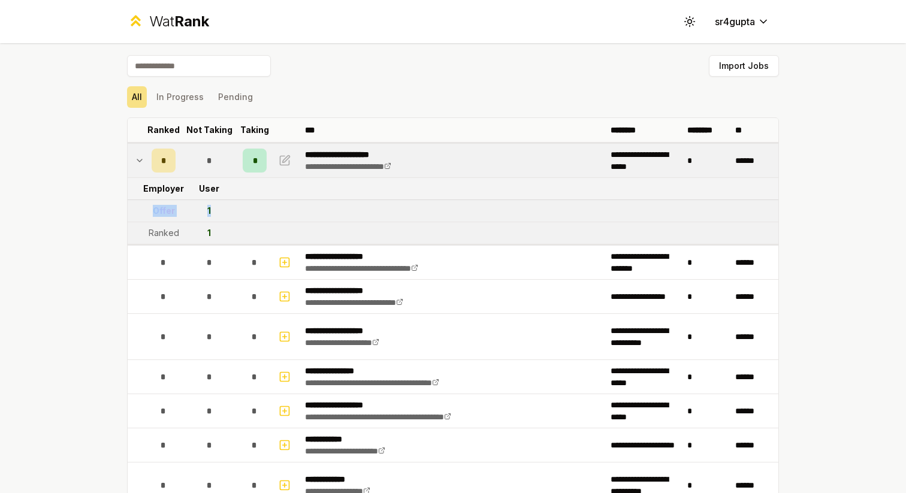
click at [244, 208] on tr "Offer 1" at bounding box center [453, 211] width 651 height 22
click at [143, 155] on icon at bounding box center [140, 160] width 10 height 14
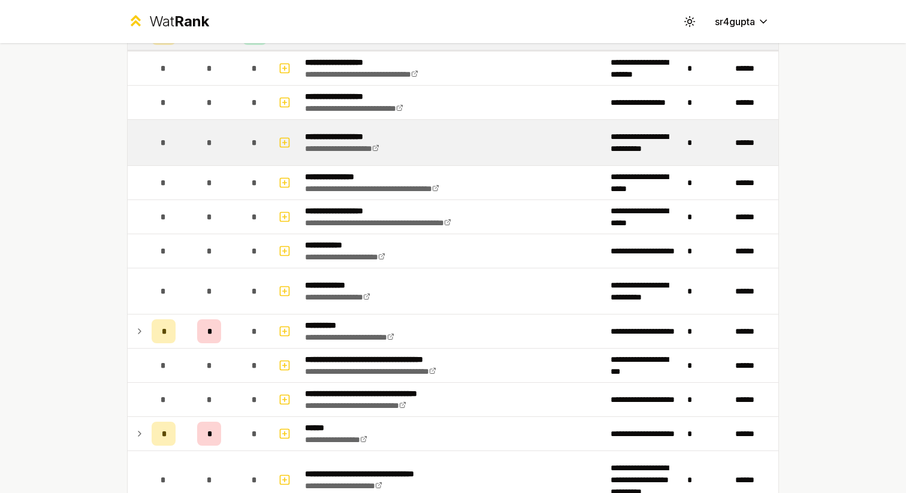
scroll to position [130, 0]
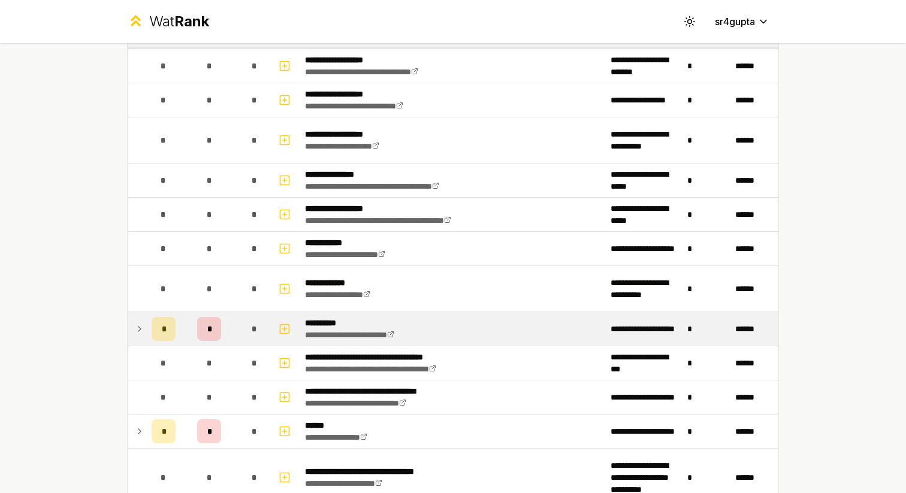
click at [150, 322] on td "*" at bounding box center [164, 329] width 34 height 34
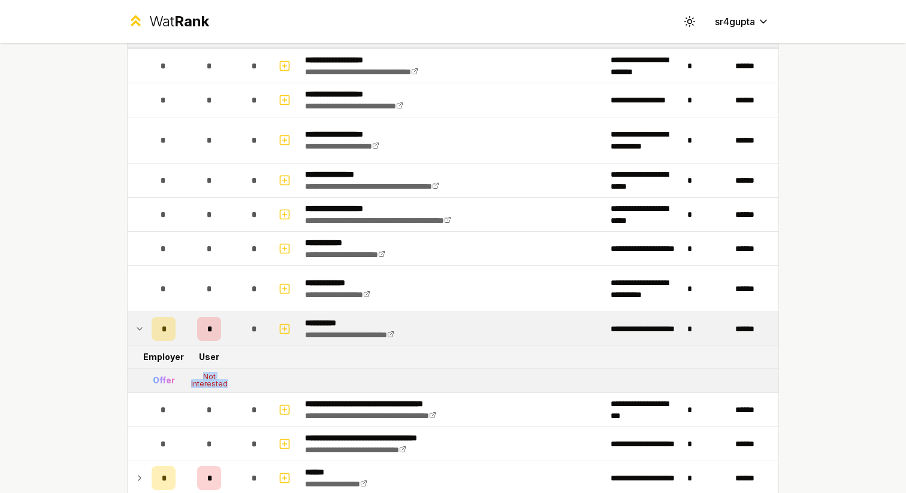
drag, startPoint x: 204, startPoint y: 375, endPoint x: 237, endPoint y: 392, distance: 37.3
click at [237, 392] on td "Not Interested" at bounding box center [209, 381] width 58 height 24
click at [238, 375] on tr "Offer Not Interested" at bounding box center [453, 381] width 651 height 25
click at [143, 337] on td at bounding box center [137, 329] width 19 height 34
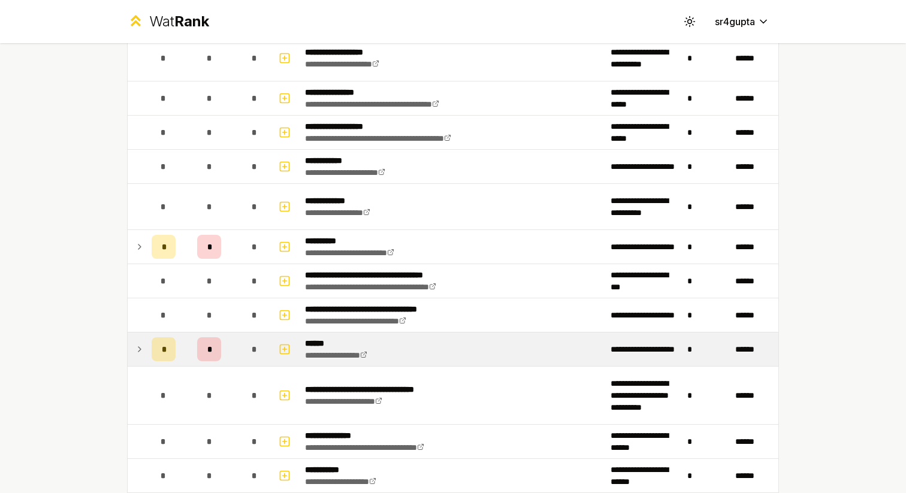
click at [141, 346] on icon at bounding box center [140, 349] width 10 height 14
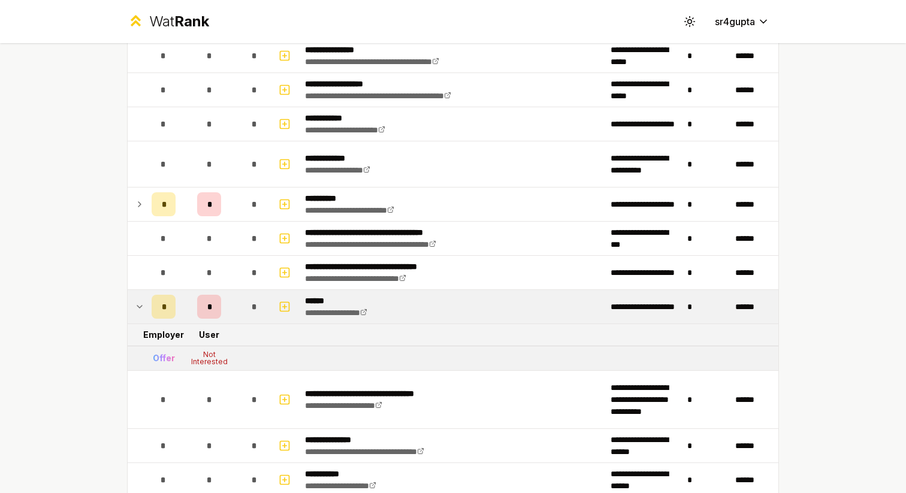
scroll to position [264, 0]
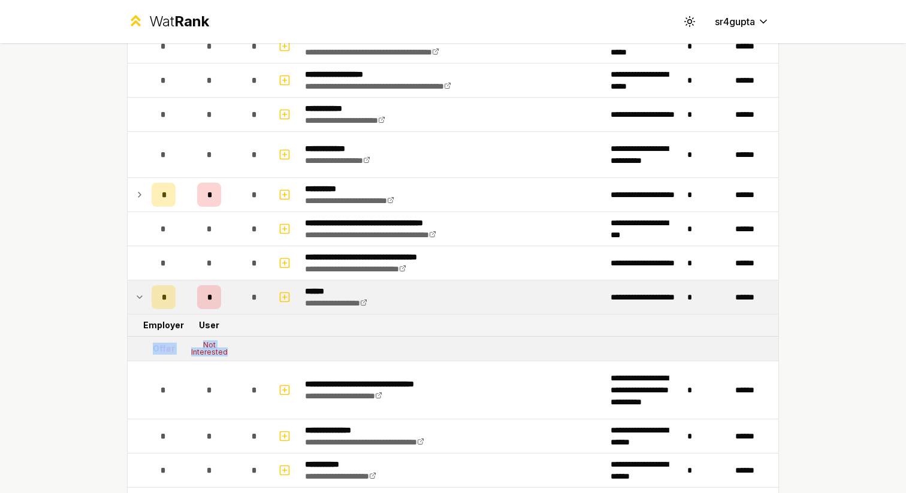
drag, startPoint x: 151, startPoint y: 347, endPoint x: 226, endPoint y: 350, distance: 75.0
click at [226, 350] on tr "Offer Not Interested" at bounding box center [453, 349] width 651 height 25
click at [246, 345] on tr "Offer Not Interested" at bounding box center [453, 349] width 651 height 25
click at [286, 298] on icon "button" at bounding box center [285, 297] width 12 height 14
select select
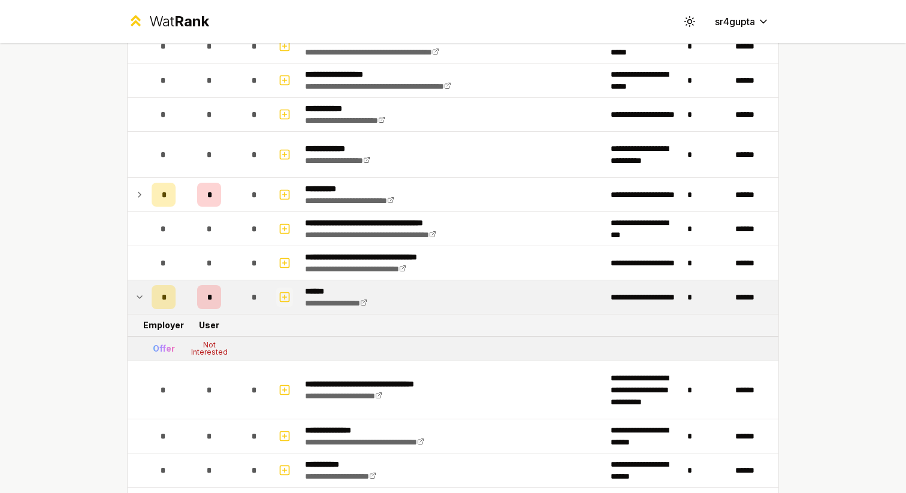
select select
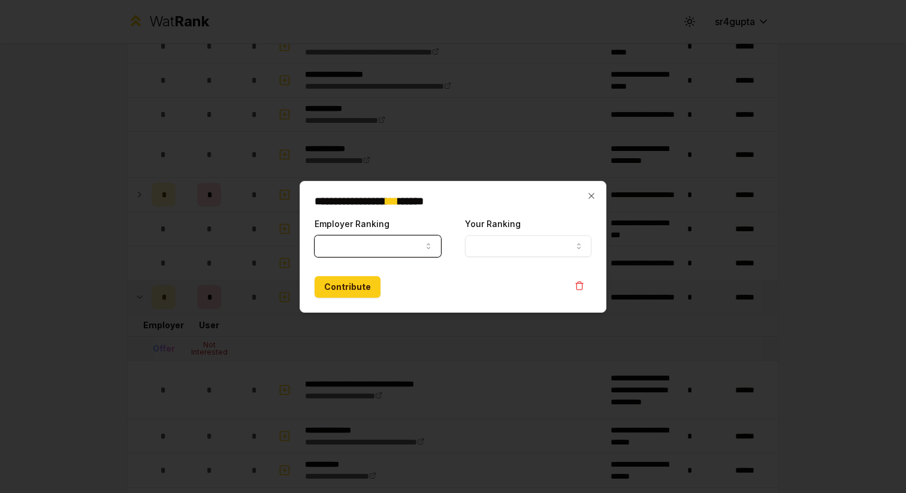
click at [372, 249] on button "Employer Ranking" at bounding box center [378, 246] width 126 height 22
click at [590, 196] on icon "button" at bounding box center [592, 196] width 10 height 10
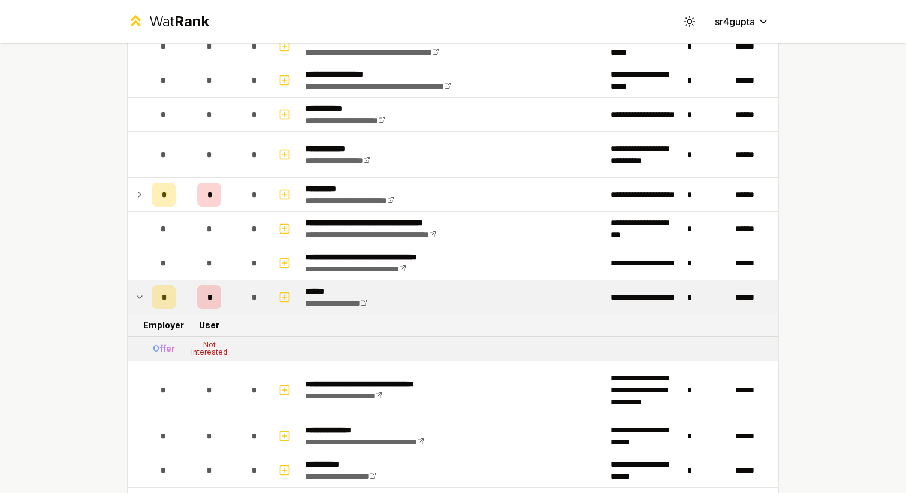
click at [137, 293] on icon at bounding box center [140, 297] width 10 height 14
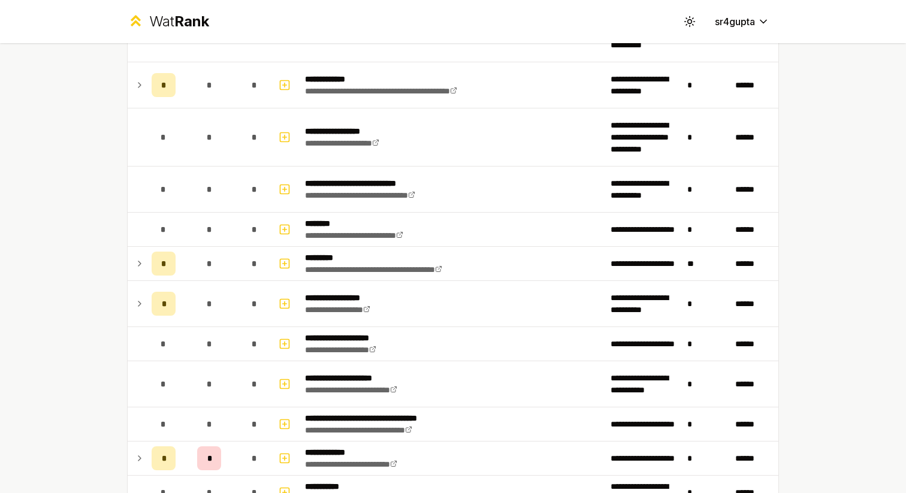
scroll to position [1161, 0]
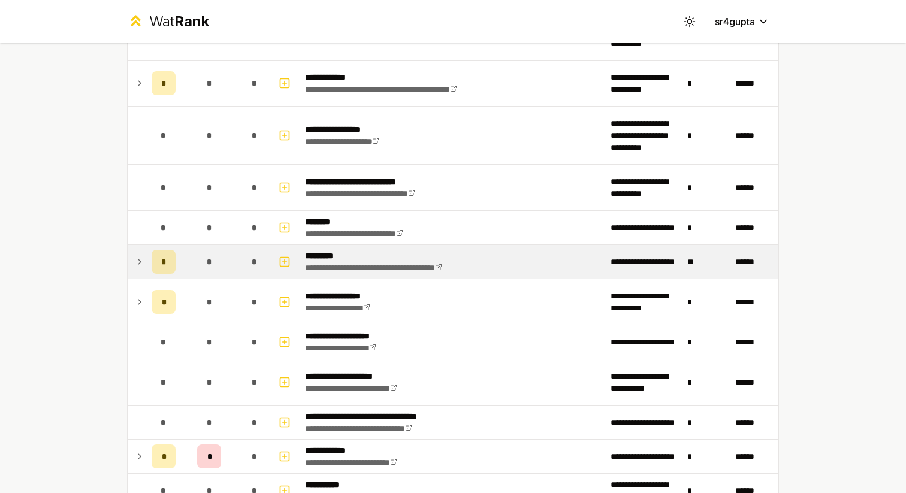
click at [139, 255] on icon at bounding box center [140, 262] width 10 height 14
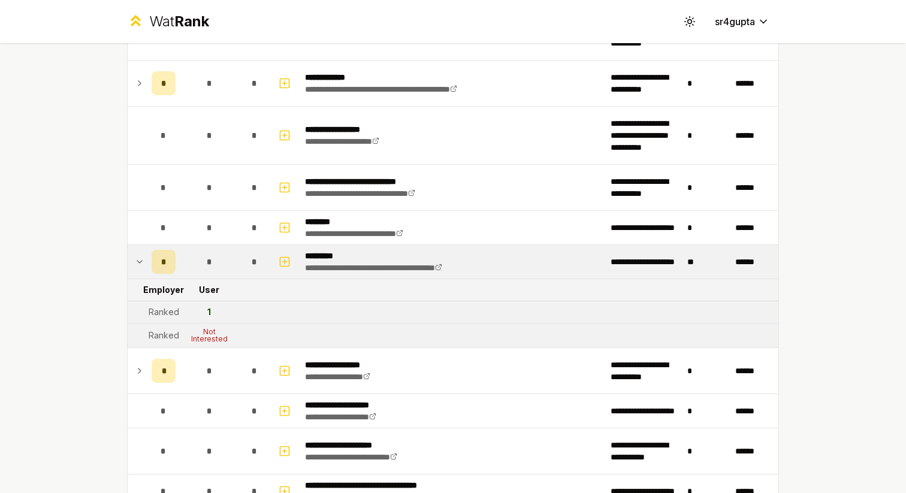
click at [139, 255] on icon at bounding box center [140, 262] width 10 height 14
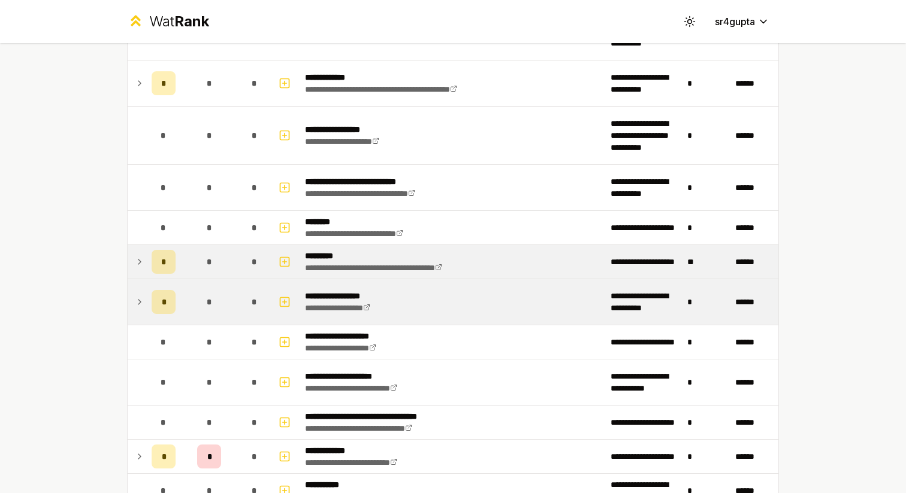
click at [143, 301] on icon at bounding box center [140, 302] width 10 height 14
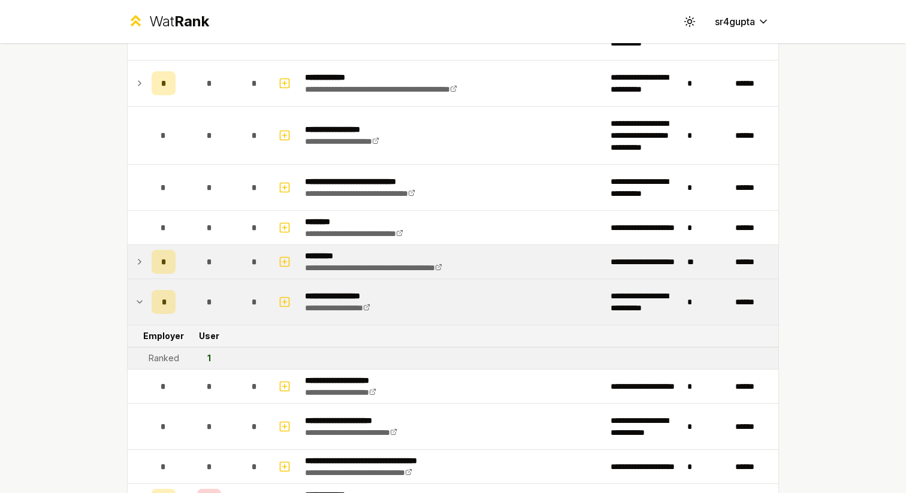
click at [143, 301] on icon at bounding box center [140, 302] width 10 height 14
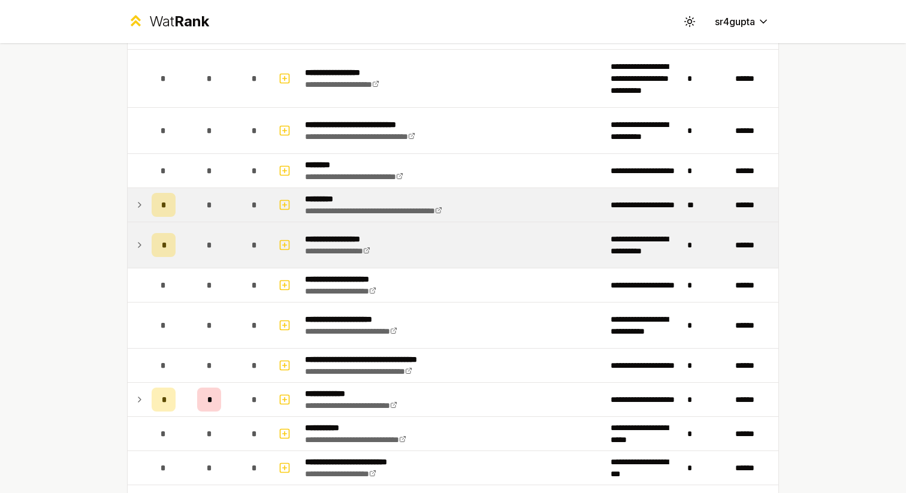
scroll to position [1231, 0]
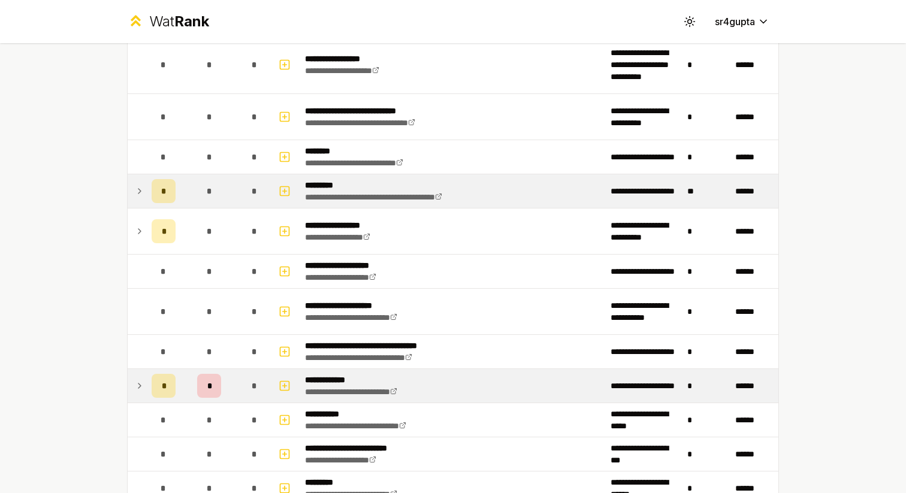
click at [143, 383] on icon at bounding box center [140, 386] width 10 height 14
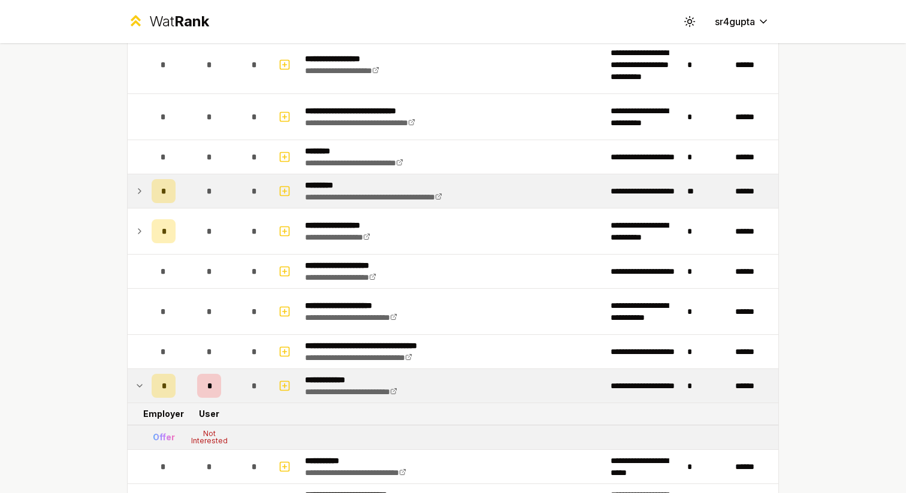
click at [143, 383] on icon at bounding box center [140, 386] width 10 height 14
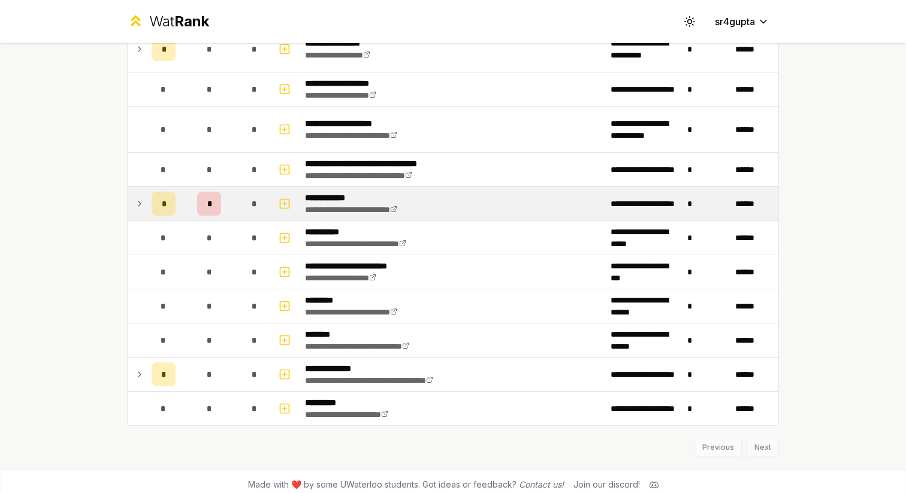
scroll to position [1421, 0]
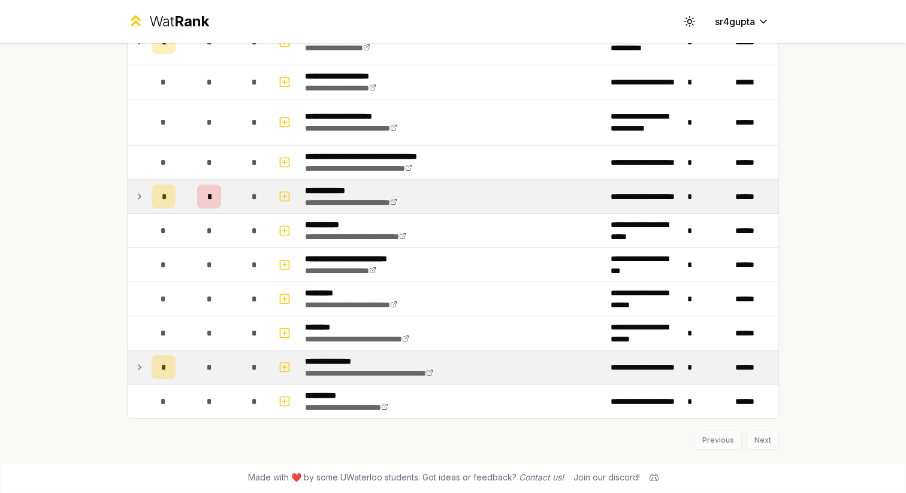
click at [144, 363] on icon at bounding box center [140, 367] width 10 height 14
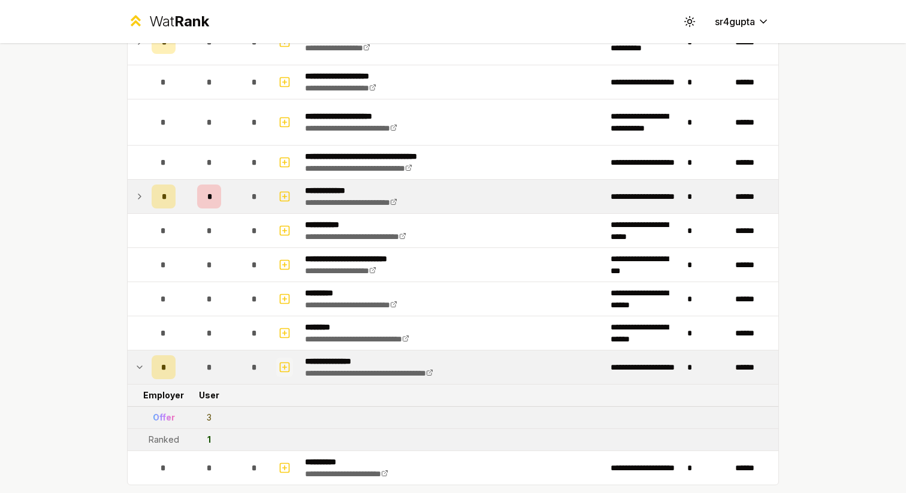
click at [286, 367] on icon "button" at bounding box center [285, 367] width 12 height 14
select select
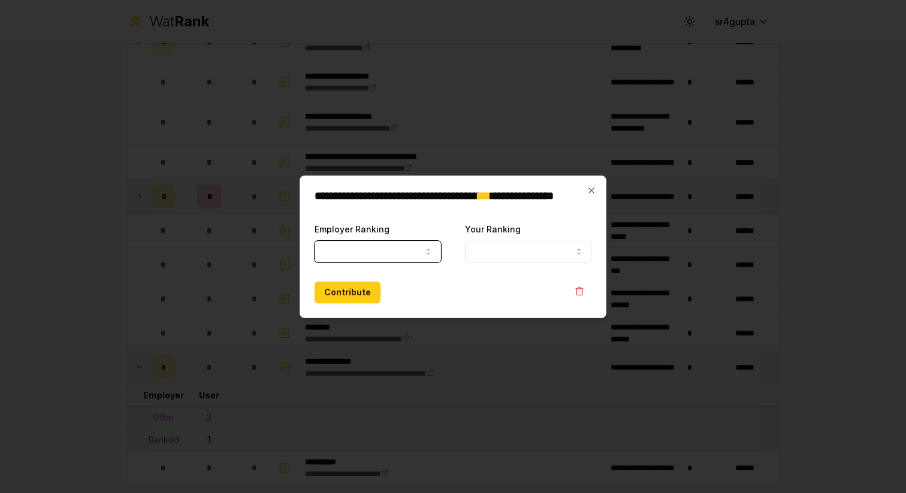
click at [402, 255] on button "Employer Ranking" at bounding box center [378, 252] width 126 height 22
click at [406, 250] on button "Employer Ranking" at bounding box center [378, 252] width 126 height 22
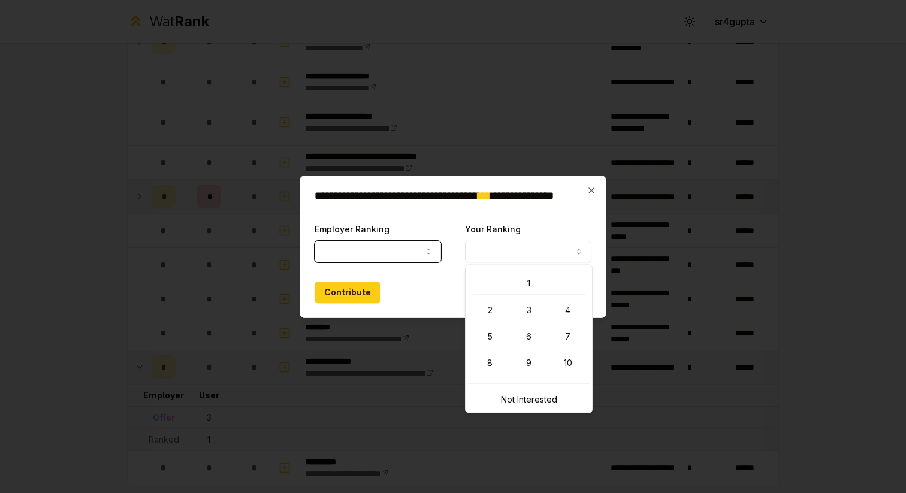
click at [503, 247] on button "Your Ranking" at bounding box center [528, 252] width 126 height 22
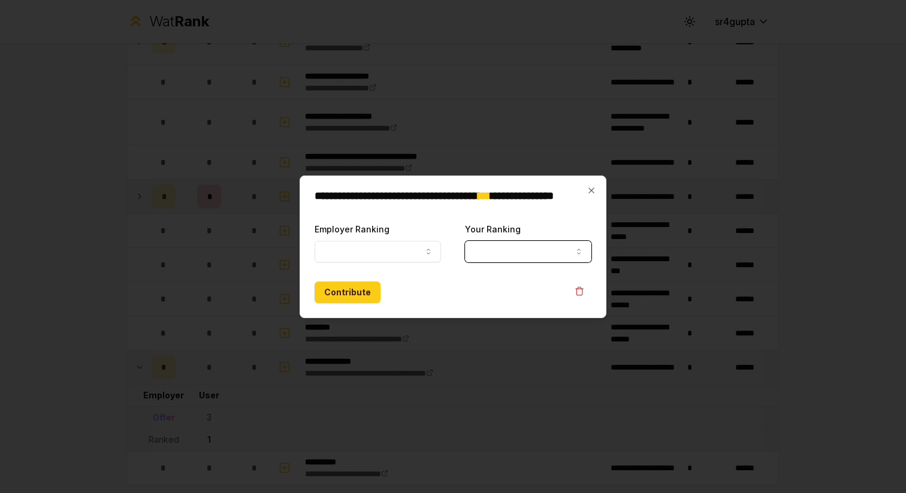
click at [502, 247] on button "Your Ranking" at bounding box center [528, 252] width 126 height 22
click at [594, 185] on div "**********" at bounding box center [453, 247] width 307 height 143
click at [590, 189] on icon "button" at bounding box center [590, 190] width 5 height 5
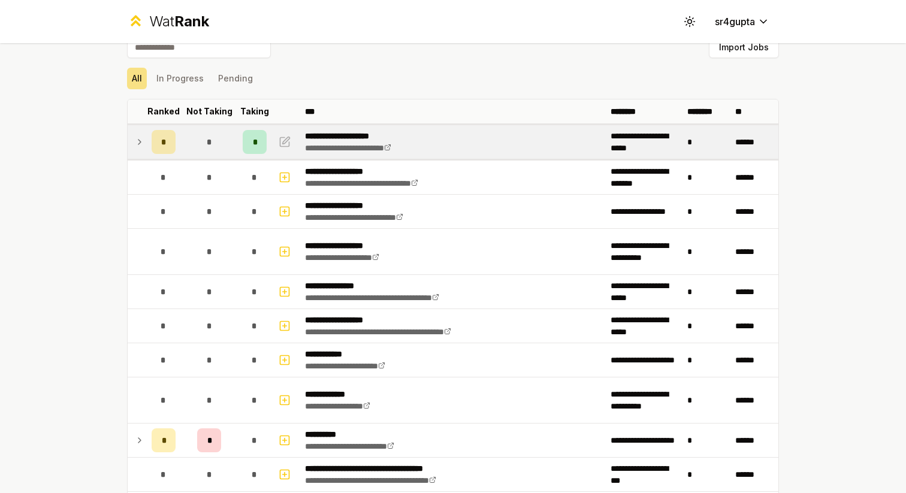
scroll to position [0, 0]
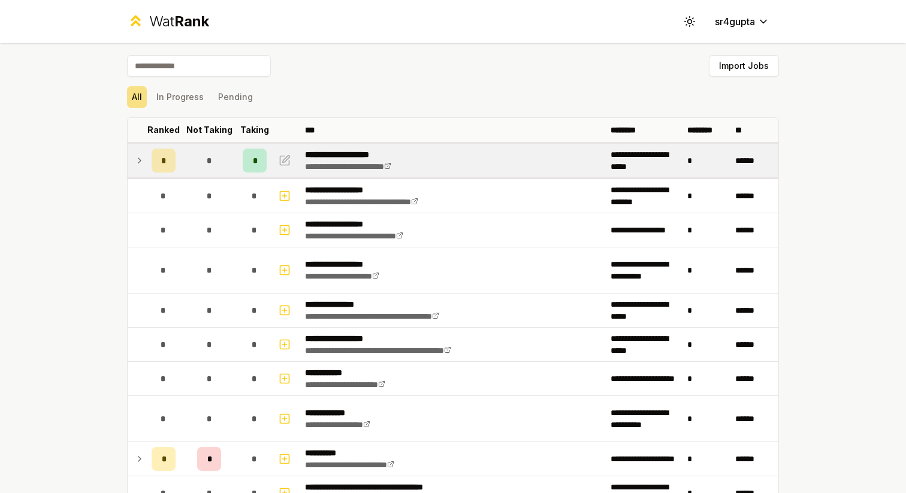
click at [410, 78] on div "Import Jobs" at bounding box center [453, 68] width 652 height 26
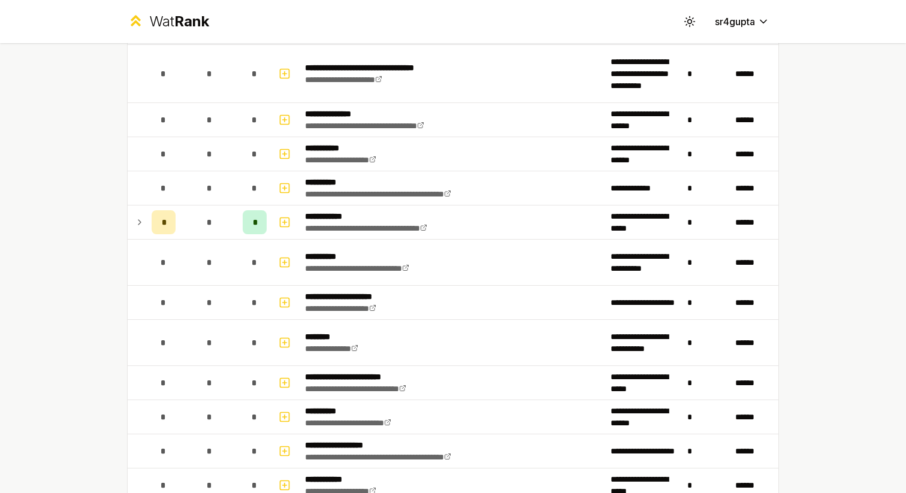
scroll to position [522, 0]
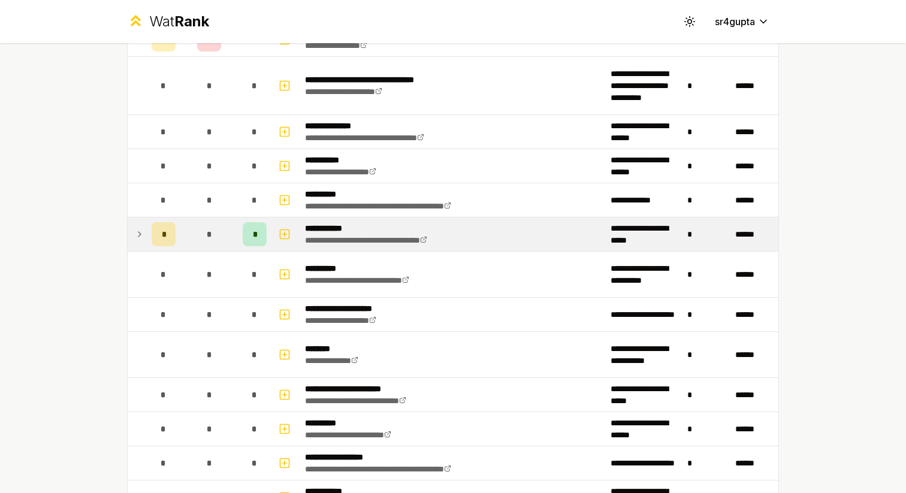
click at [137, 233] on icon at bounding box center [140, 234] width 10 height 14
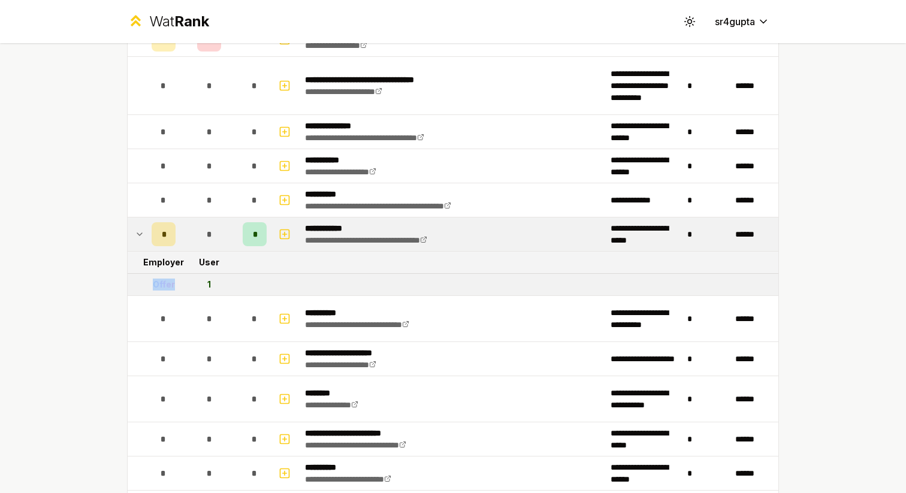
drag, startPoint x: 149, startPoint y: 285, endPoint x: 179, endPoint y: 285, distance: 30.6
click at [179, 285] on td "Offer" at bounding box center [164, 285] width 34 height 22
click at [157, 282] on div "Offer" at bounding box center [164, 285] width 22 height 12
drag, startPoint x: 204, startPoint y: 282, endPoint x: 221, endPoint y: 282, distance: 17.4
click at [221, 282] on td "1" at bounding box center [209, 285] width 58 height 22
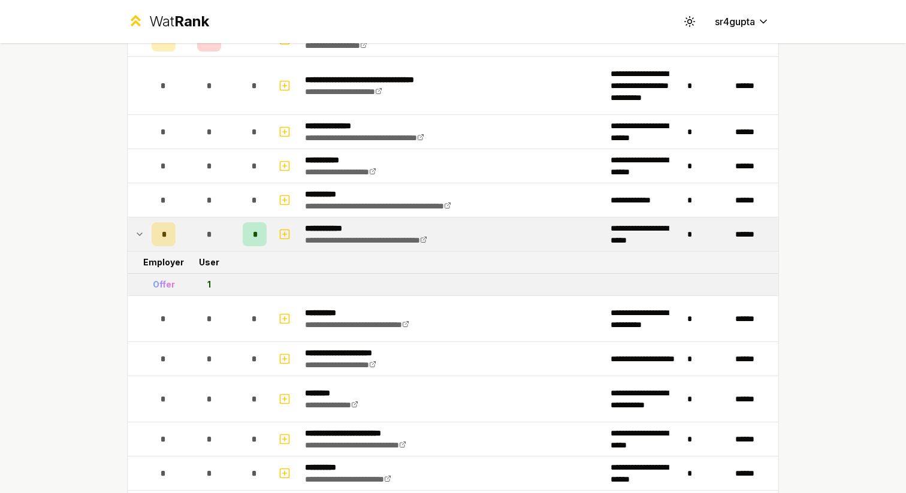
click at [224, 283] on td "1" at bounding box center [209, 285] width 58 height 22
drag, startPoint x: 159, startPoint y: 280, endPoint x: 188, endPoint y: 286, distance: 29.4
click at [188, 286] on tr "Offer 1" at bounding box center [453, 285] width 651 height 22
click at [194, 283] on td "1" at bounding box center [209, 285] width 58 height 22
drag, startPoint x: 206, startPoint y: 283, endPoint x: 214, endPoint y: 283, distance: 8.4
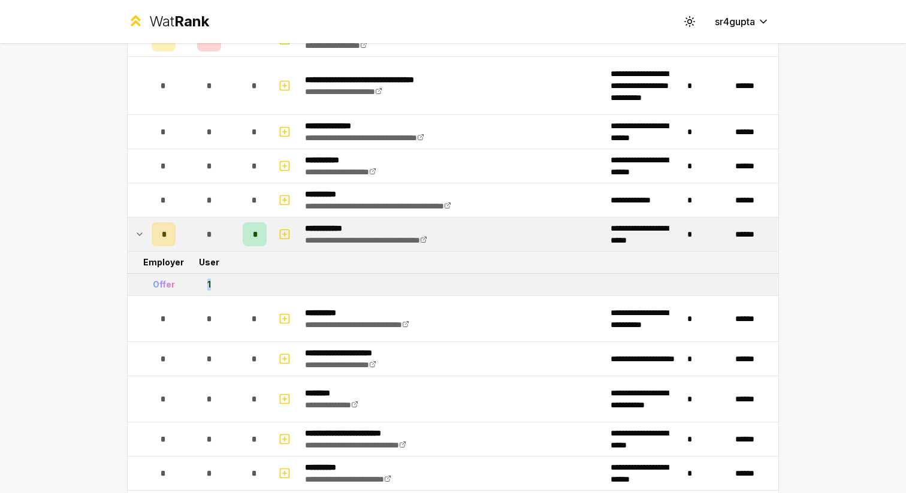
click at [214, 283] on td "1" at bounding box center [209, 285] width 58 height 22
click at [238, 282] on tr "Offer 1" at bounding box center [453, 285] width 651 height 22
drag, startPoint x: 195, startPoint y: 285, endPoint x: 219, endPoint y: 285, distance: 23.4
click at [219, 285] on td "1" at bounding box center [209, 285] width 58 height 22
click at [222, 285] on td "1" at bounding box center [209, 285] width 58 height 22
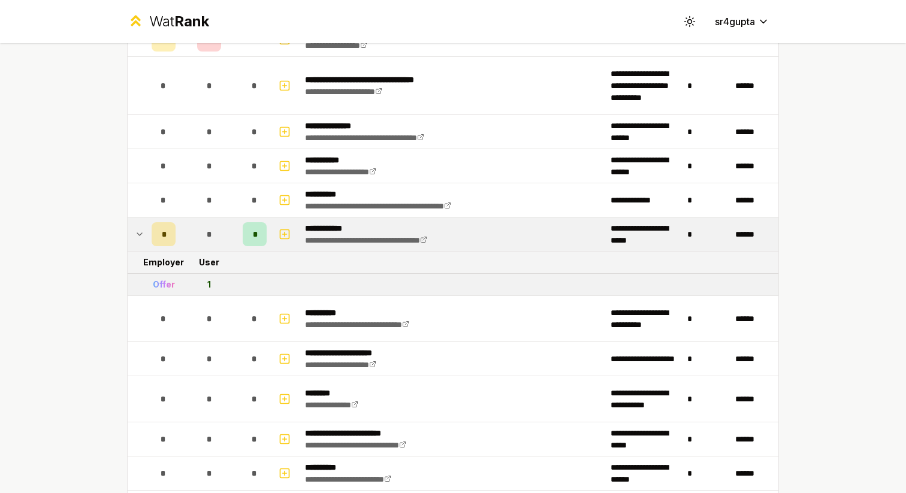
click at [134, 228] on td at bounding box center [137, 235] width 19 height 34
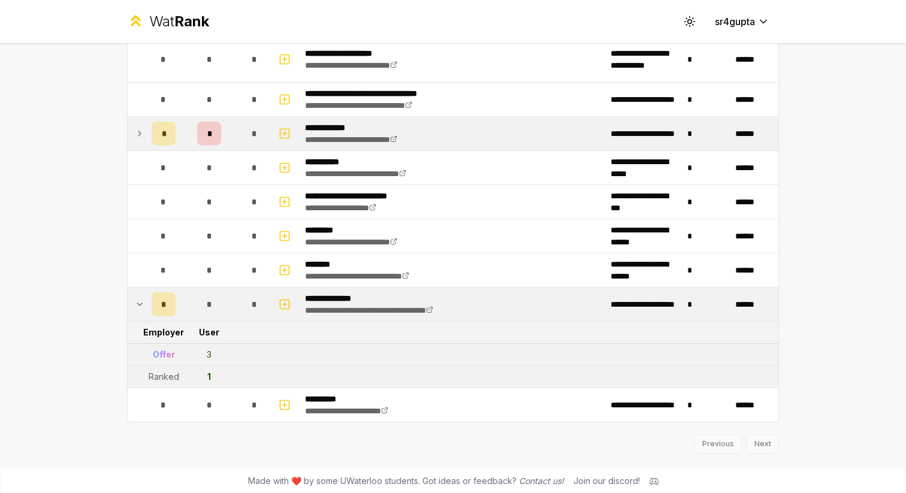
scroll to position [1487, 0]
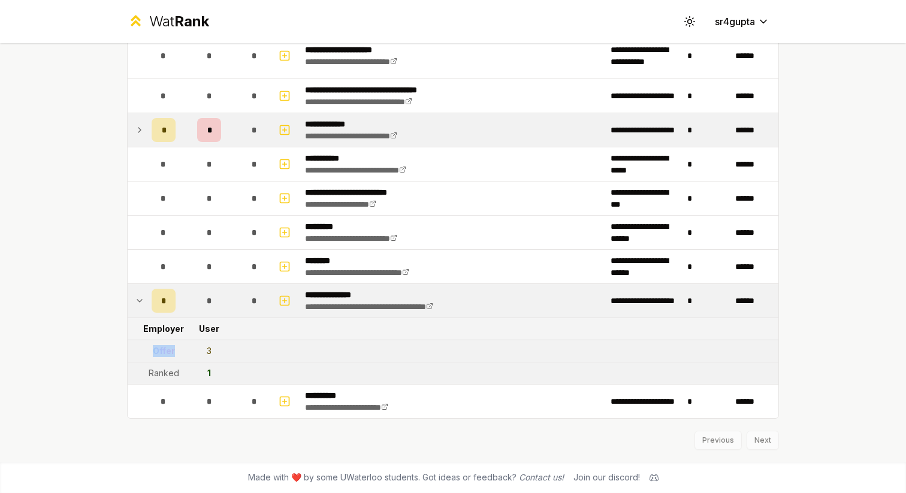
drag, startPoint x: 143, startPoint y: 355, endPoint x: 176, endPoint y: 355, distance: 32.4
click at [176, 355] on tr "Offer 3" at bounding box center [453, 351] width 651 height 22
click at [186, 351] on td "3" at bounding box center [209, 351] width 58 height 22
click at [285, 301] on icon "button" at bounding box center [285, 301] width 4 height 0
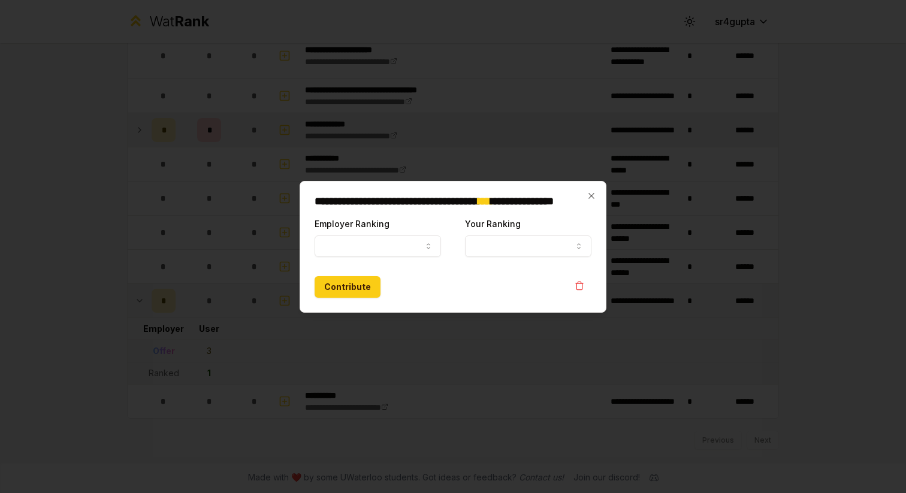
select select
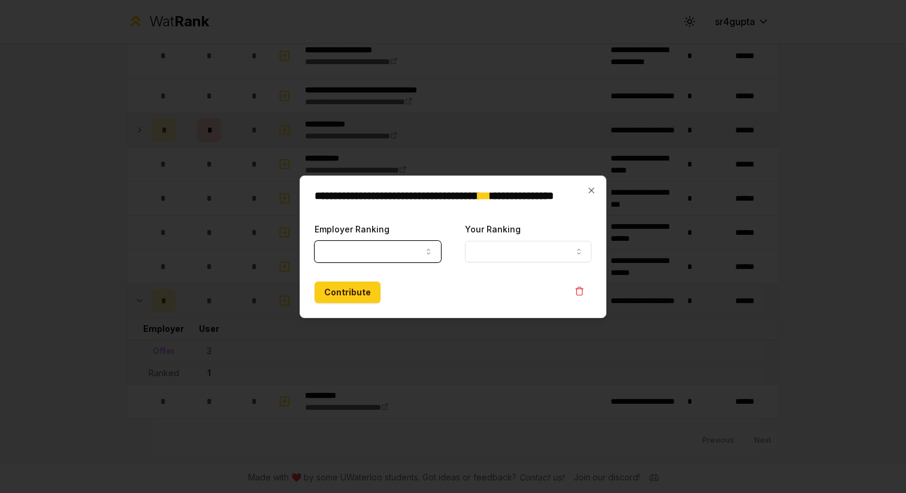
click at [394, 261] on button "Employer Ranking" at bounding box center [378, 252] width 126 height 22
click at [396, 258] on button "Employer Ranking" at bounding box center [378, 252] width 126 height 22
click at [589, 188] on icon "button" at bounding box center [590, 190] width 5 height 5
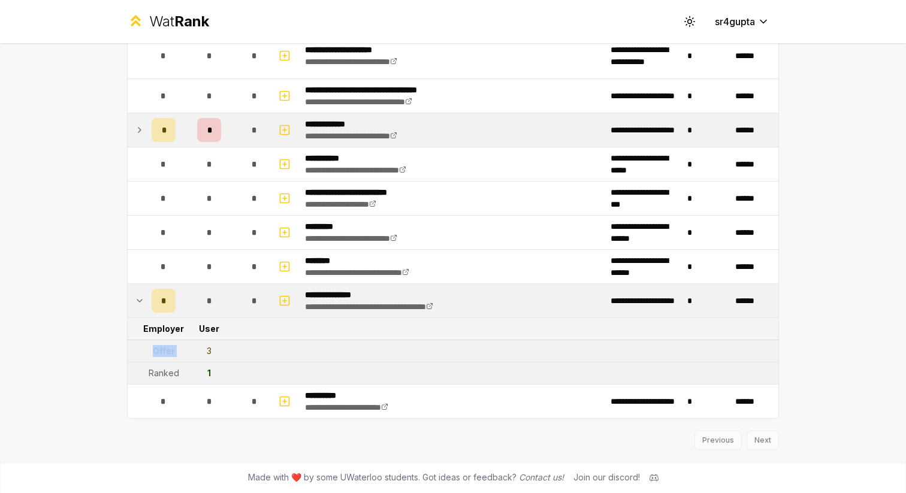
drag, startPoint x: 150, startPoint y: 355, endPoint x: 207, endPoint y: 355, distance: 56.9
click at [207, 355] on tr "Offer 3" at bounding box center [453, 351] width 651 height 22
click at [199, 350] on td "3" at bounding box center [209, 351] width 58 height 22
drag, startPoint x: 204, startPoint y: 354, endPoint x: 214, endPoint y: 354, distance: 10.2
click at [214, 354] on td "3" at bounding box center [209, 351] width 58 height 22
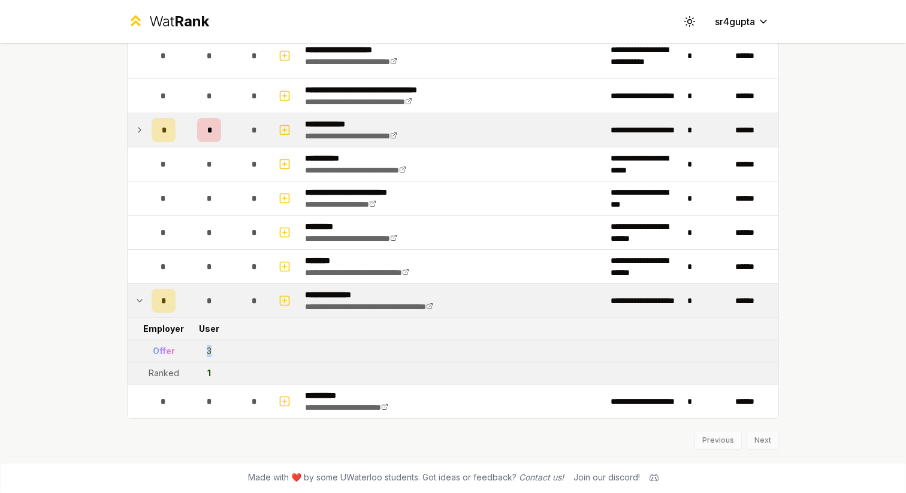
click at [216, 352] on td "3" at bounding box center [209, 351] width 58 height 22
drag, startPoint x: 148, startPoint y: 358, endPoint x: 183, endPoint y: 359, distance: 35.4
click at [183, 359] on tr "Offer 3" at bounding box center [453, 351] width 651 height 22
click at [165, 355] on div "Offer" at bounding box center [164, 351] width 22 height 12
drag, startPoint x: 207, startPoint y: 352, endPoint x: 220, endPoint y: 352, distance: 12.6
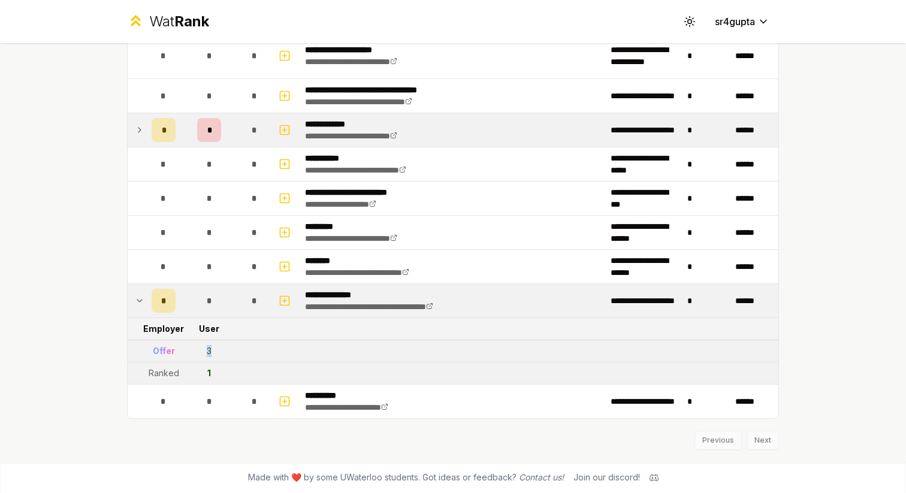
click at [220, 352] on td "3" at bounding box center [209, 351] width 58 height 22
drag, startPoint x: 142, startPoint y: 379, endPoint x: 180, endPoint y: 379, distance: 37.7
click at [180, 379] on tr "Ranked 1" at bounding box center [453, 374] width 651 height 22
click at [182, 377] on td "1" at bounding box center [209, 374] width 58 height 22
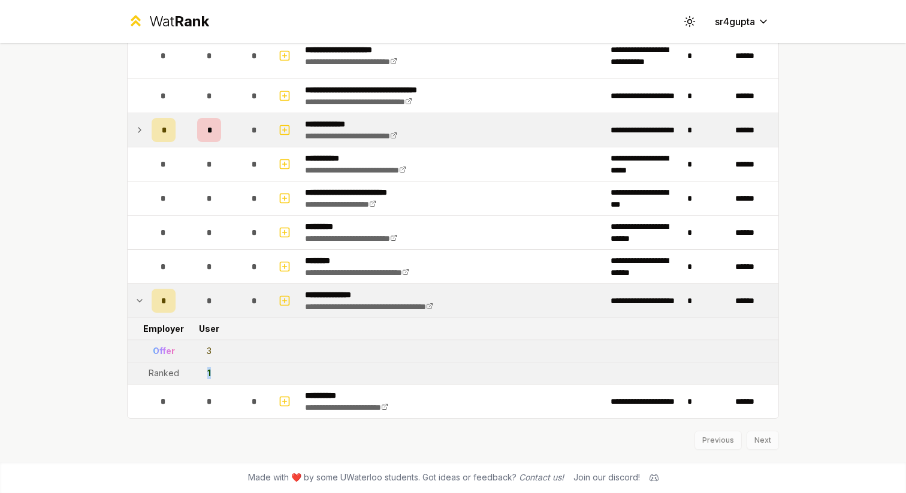
drag, startPoint x: 197, startPoint y: 375, endPoint x: 215, endPoint y: 375, distance: 18.0
click at [215, 375] on td "1" at bounding box center [209, 374] width 58 height 22
click at [137, 295] on icon at bounding box center [140, 301] width 10 height 14
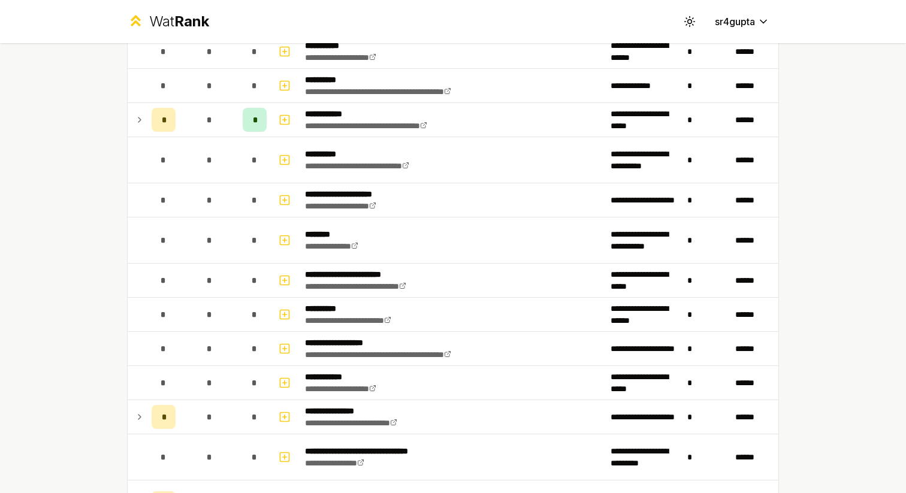
scroll to position [0, 0]
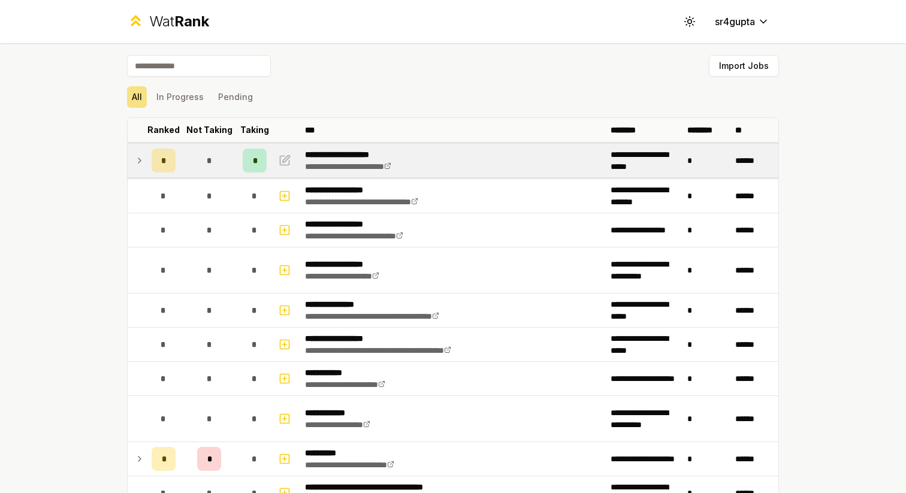
click at [140, 168] on td at bounding box center [137, 161] width 19 height 34
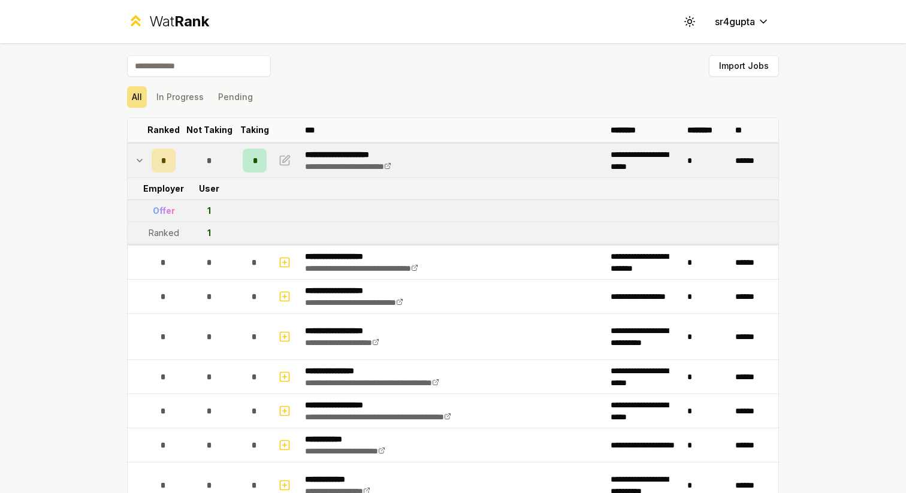
drag, startPoint x: 146, startPoint y: 232, endPoint x: 182, endPoint y: 232, distance: 35.4
click at [182, 232] on tr "Ranked 1" at bounding box center [453, 233] width 651 height 22
drag, startPoint x: 149, startPoint y: 237, endPoint x: 177, endPoint y: 237, distance: 28.2
click at [177, 237] on div "Ranked" at bounding box center [164, 233] width 31 height 12
click at [181, 236] on td "1" at bounding box center [209, 233] width 58 height 22
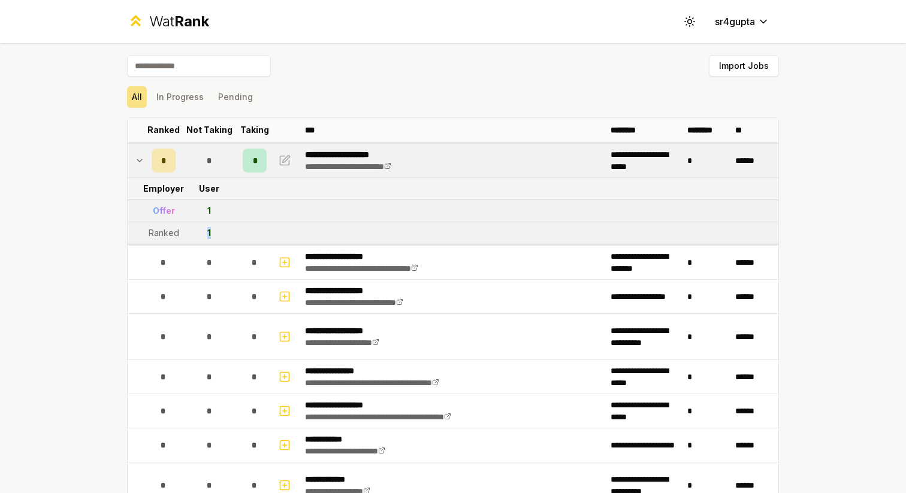
drag, startPoint x: 211, startPoint y: 236, endPoint x: 204, endPoint y: 235, distance: 7.2
click at [204, 235] on td "1" at bounding box center [209, 233] width 58 height 22
click at [222, 234] on td "1" at bounding box center [209, 233] width 58 height 22
drag, startPoint x: 148, startPoint y: 209, endPoint x: 186, endPoint y: 214, distance: 38.1
click at [186, 214] on tr "Offer 1" at bounding box center [453, 211] width 651 height 22
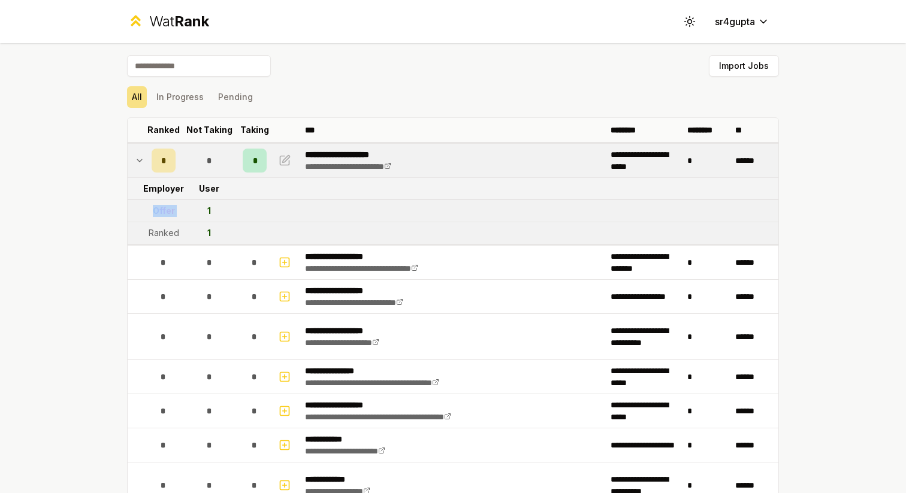
click at [182, 213] on td "1" at bounding box center [209, 211] width 58 height 22
drag, startPoint x: 132, startPoint y: 214, endPoint x: 227, endPoint y: 221, distance: 94.9
click at [227, 221] on tr "Offer 1" at bounding box center [453, 211] width 651 height 22
click at [170, 218] on td "Offer" at bounding box center [164, 211] width 34 height 22
drag, startPoint x: 156, startPoint y: 214, endPoint x: 167, endPoint y: 214, distance: 10.8
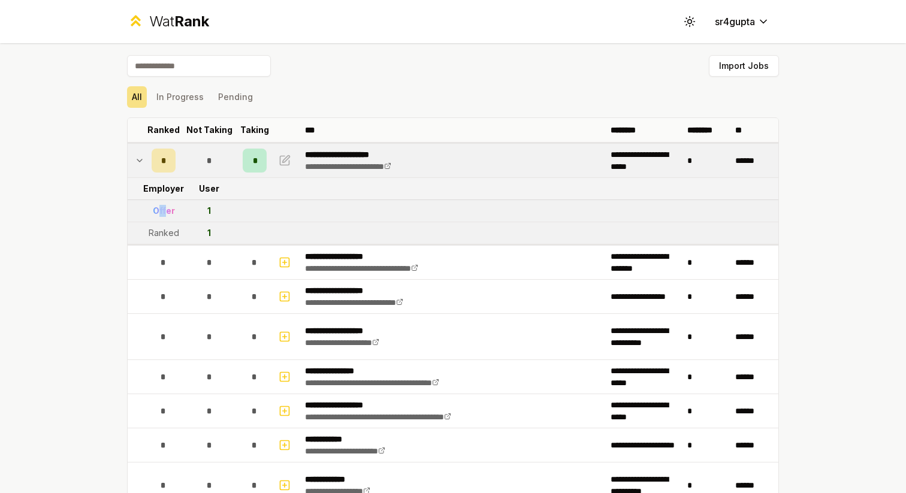
click at [167, 214] on div "Offer" at bounding box center [164, 211] width 22 height 12
click at [177, 213] on td "Offer" at bounding box center [164, 211] width 34 height 22
click at [288, 155] on icon "button" at bounding box center [286, 158] width 7 height 7
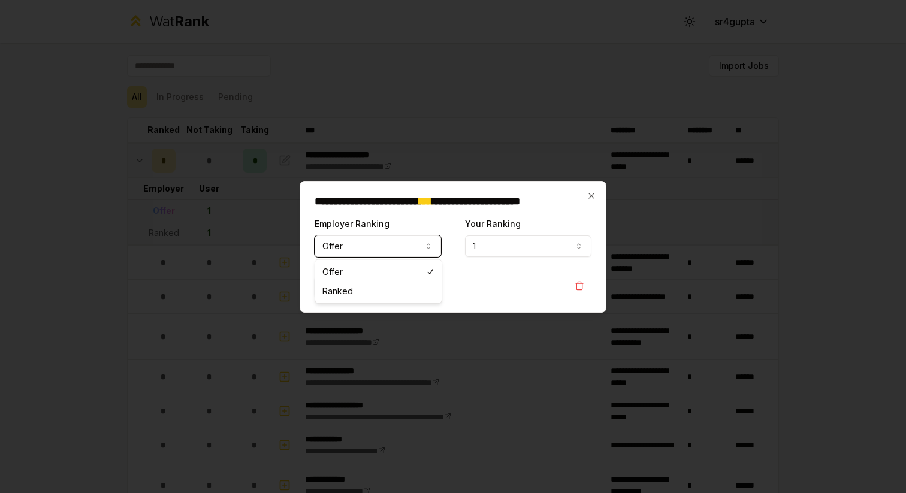
click at [379, 244] on button "Offer" at bounding box center [378, 246] width 126 height 22
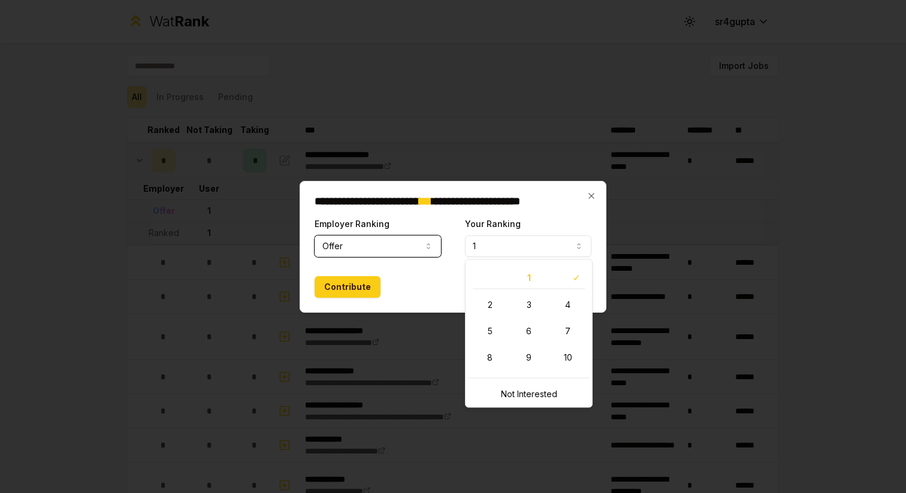
click at [527, 237] on button "1" at bounding box center [528, 246] width 126 height 22
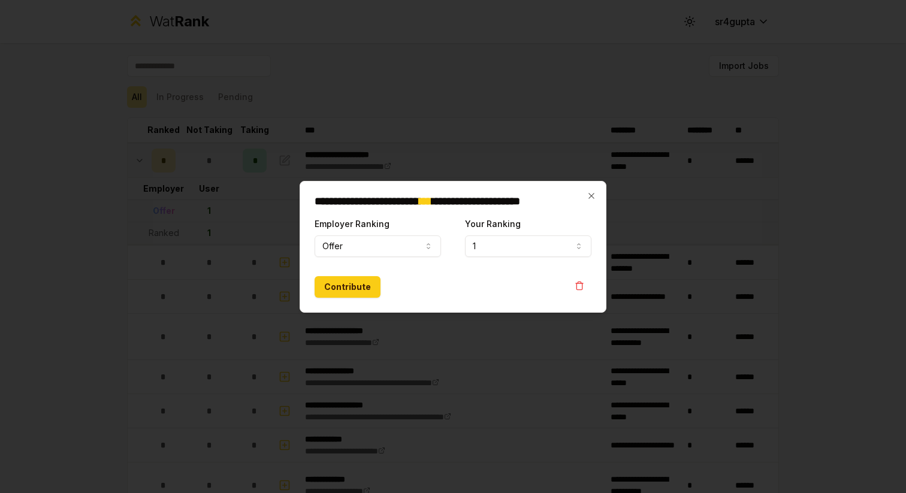
click at [598, 193] on div "**********" at bounding box center [453, 247] width 307 height 132
click at [588, 192] on icon "button" at bounding box center [592, 196] width 10 height 10
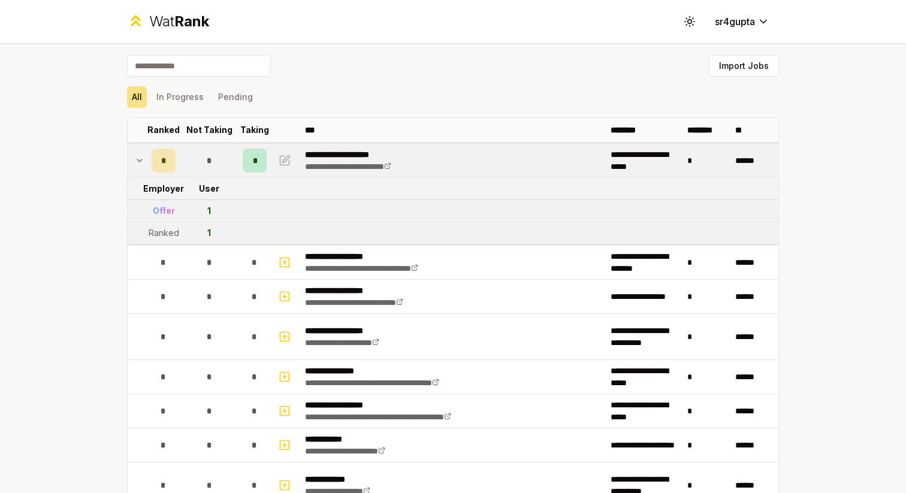
click at [145, 162] on td at bounding box center [137, 161] width 19 height 34
